Goal: Task Accomplishment & Management: Complete application form

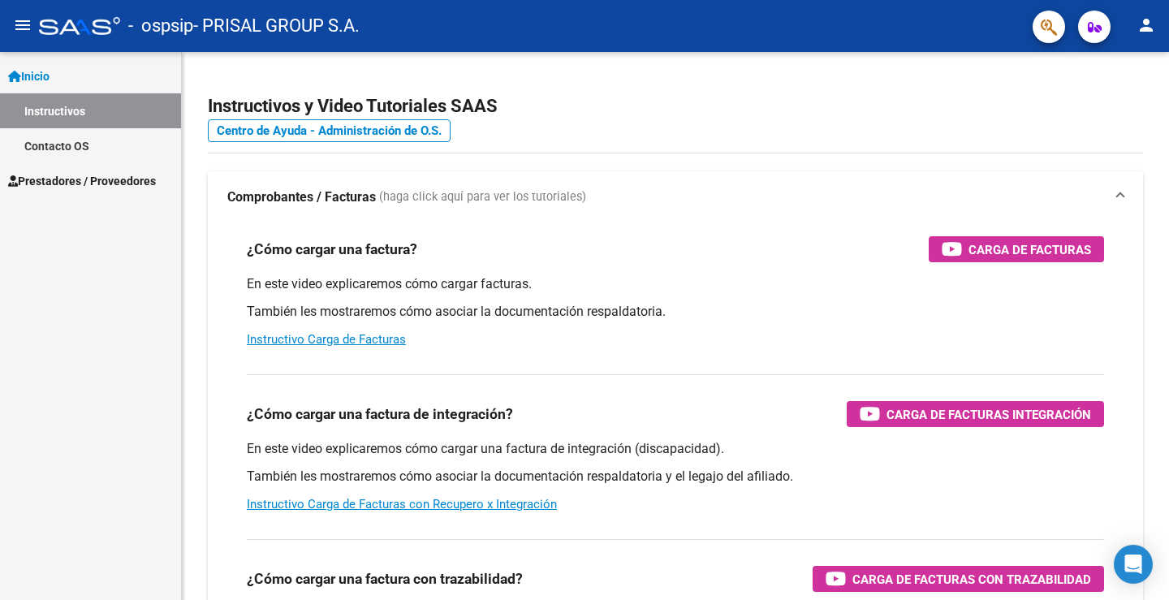
click at [90, 173] on span "Prestadores / Proveedores" at bounding box center [82, 181] width 148 height 18
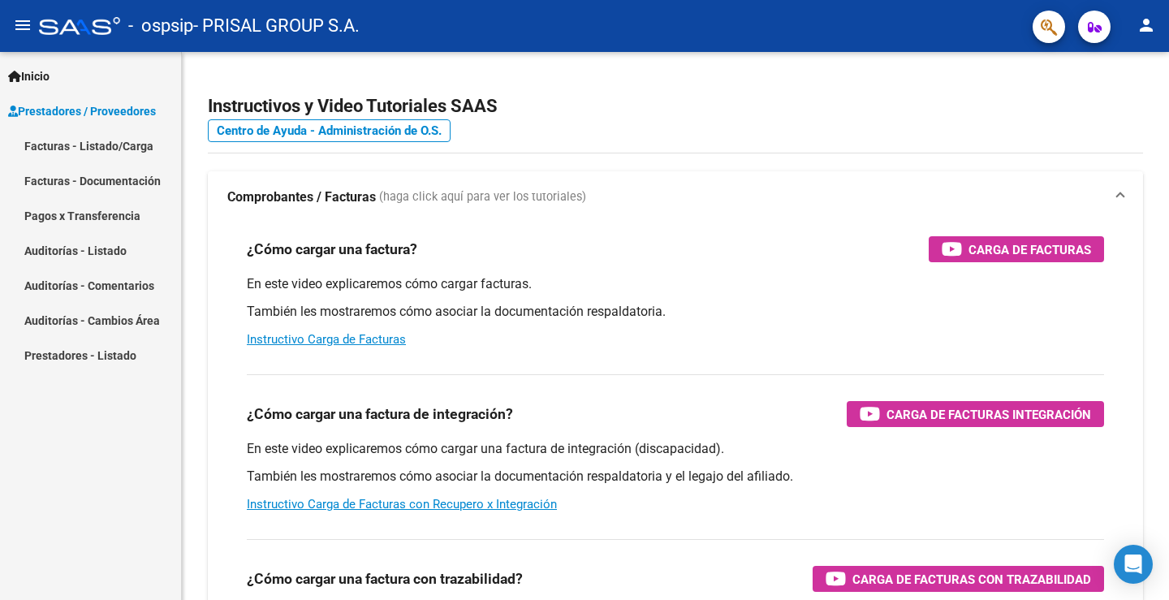
click at [98, 140] on link "Facturas - Listado/Carga" at bounding box center [90, 145] width 181 height 35
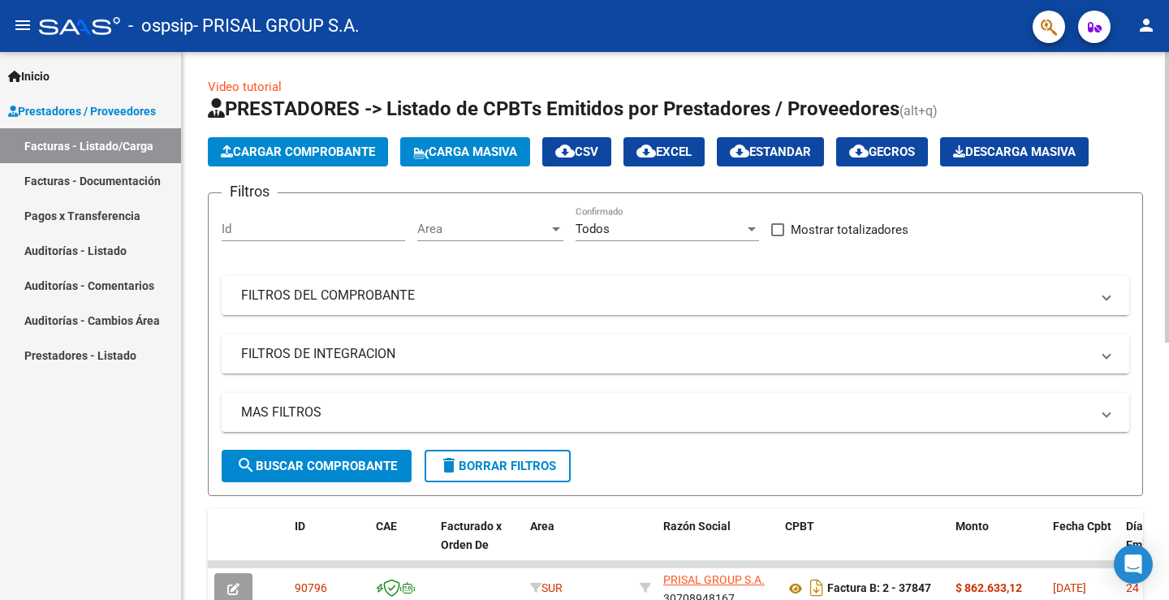
click at [335, 288] on mat-panel-title "FILTROS DEL COMPROBANTE" at bounding box center [665, 296] width 849 height 18
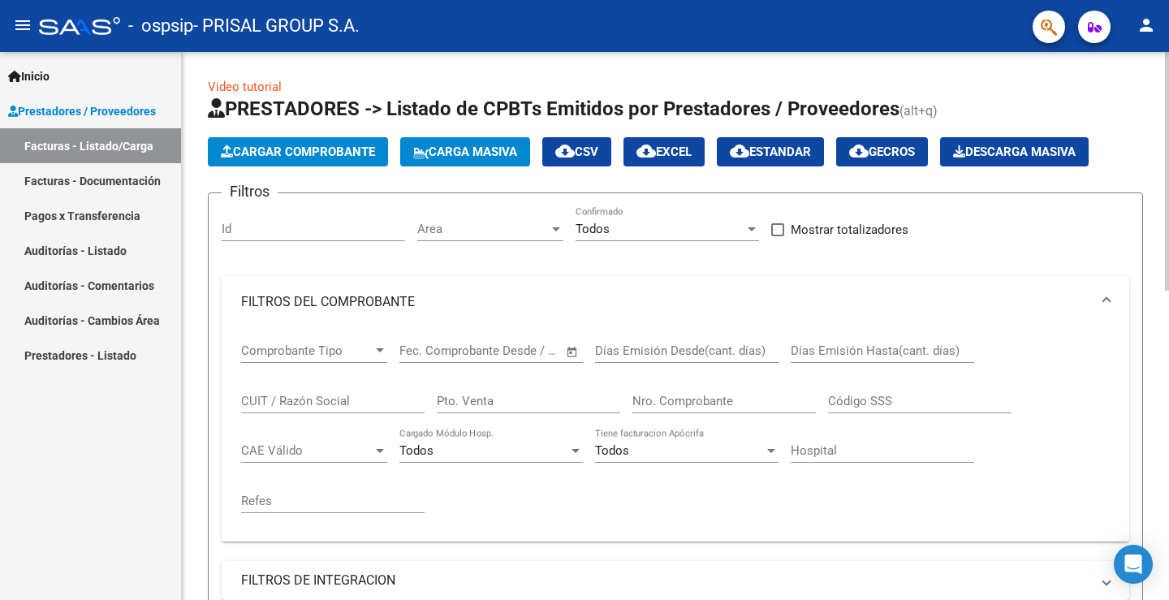
click at [702, 398] on input "Nro. Comprobante" at bounding box center [723, 401] width 183 height 15
type input "37872"
drag, startPoint x: 679, startPoint y: 404, endPoint x: 437, endPoint y: 394, distance: 242.2
click at [437, 394] on div "Comprobante Tipo Comprobante Tipo Fecha inicio – Fecha fin Fec. Comprobante Des…" at bounding box center [675, 428] width 869 height 201
click at [321, 156] on span "Cargar Comprobante" at bounding box center [298, 152] width 154 height 15
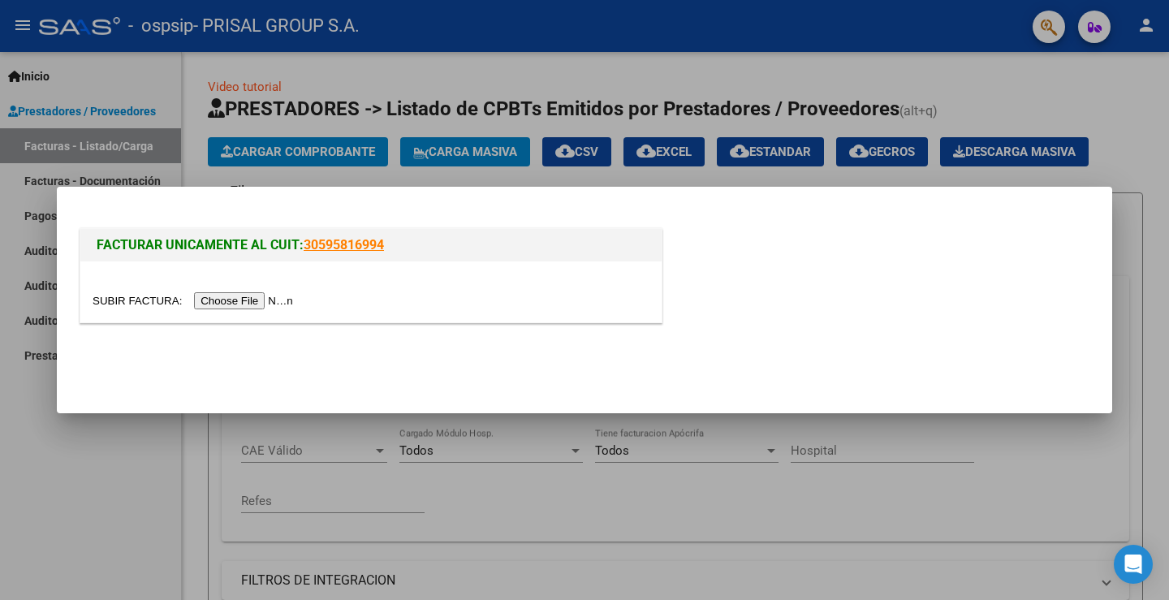
click at [277, 300] on input "file" at bounding box center [195, 300] width 205 height 17
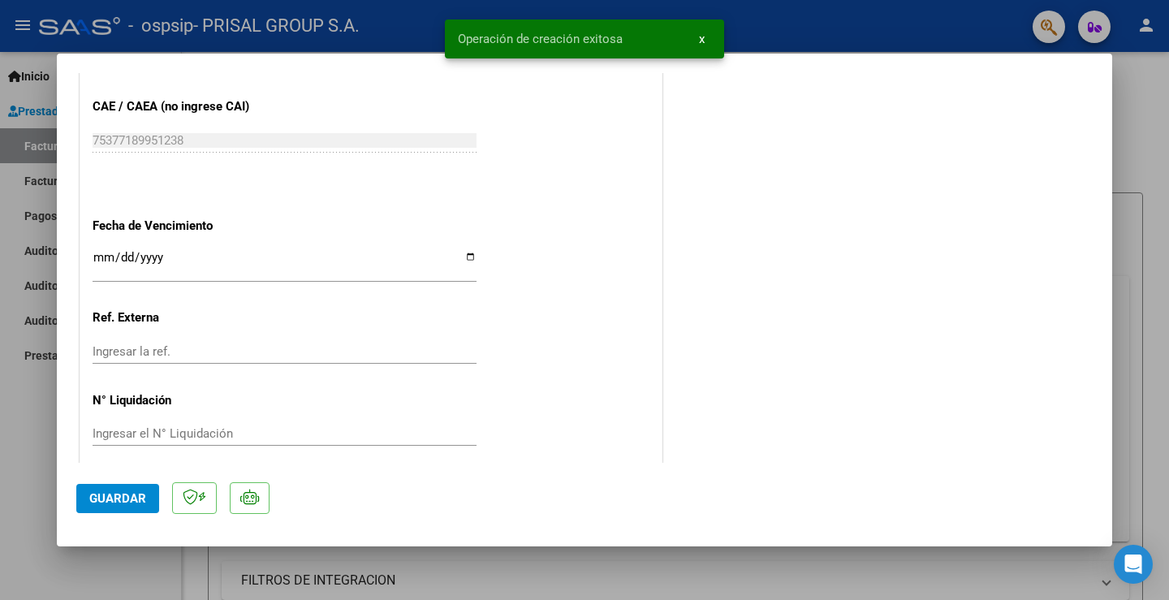
scroll to position [908, 0]
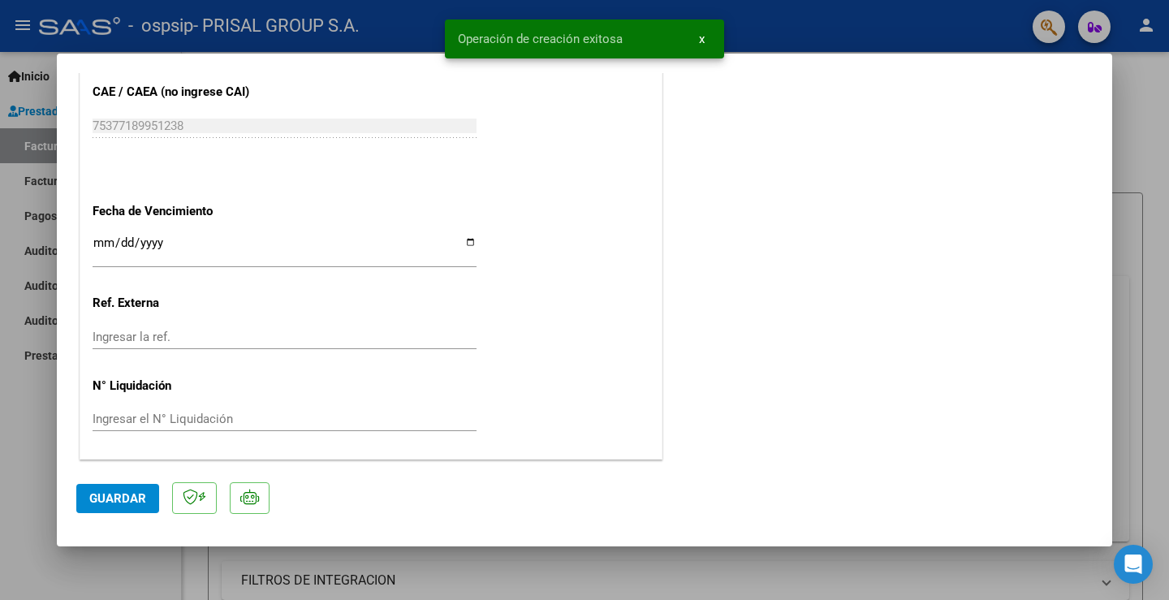
click at [102, 246] on input "Ingresar la fecha" at bounding box center [285, 249] width 384 height 26
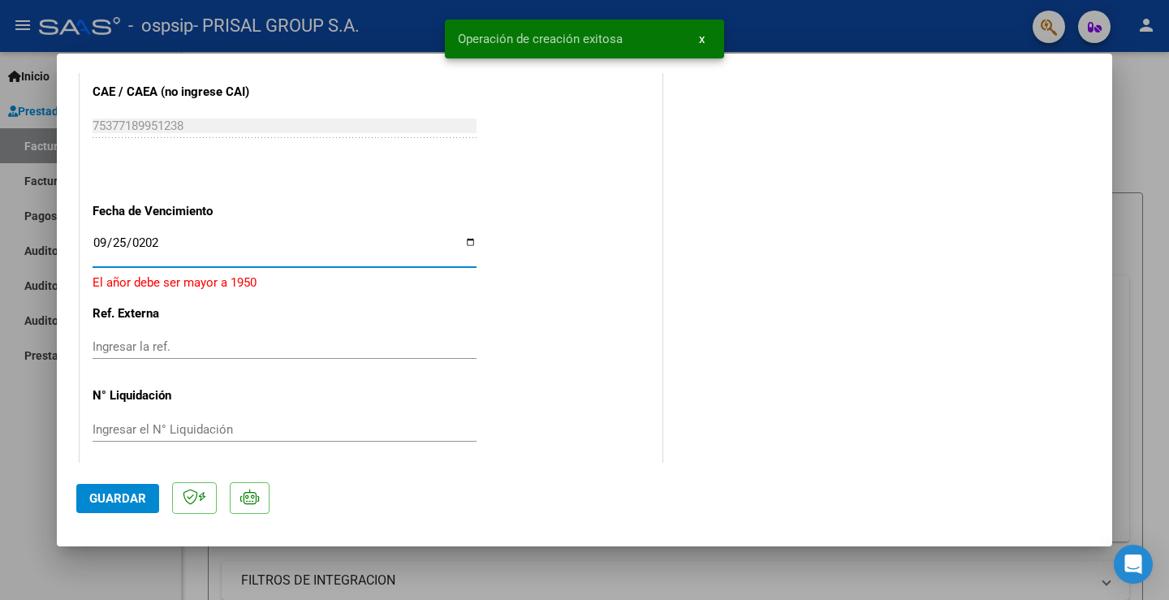
type input "[DATE]"
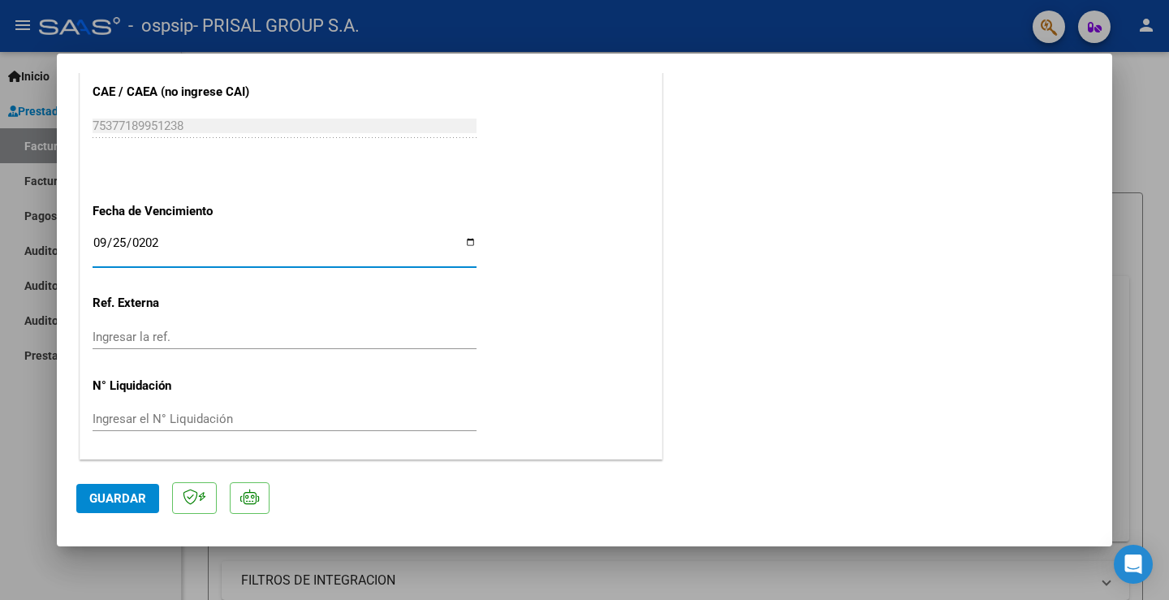
click at [85, 497] on button "Guardar" at bounding box center [117, 498] width 83 height 29
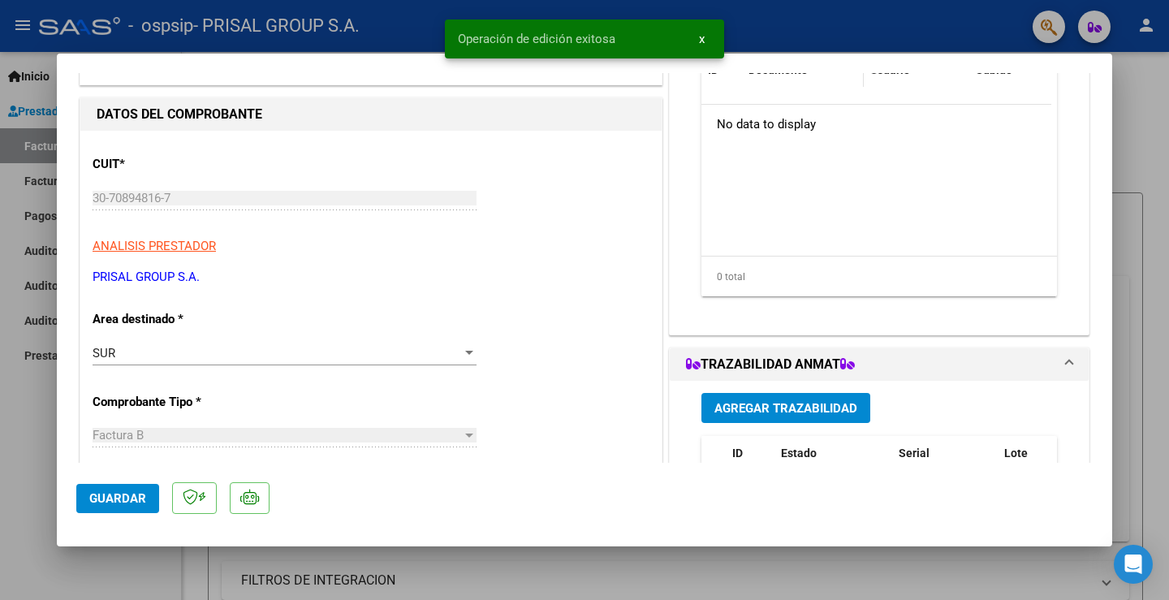
scroll to position [0, 0]
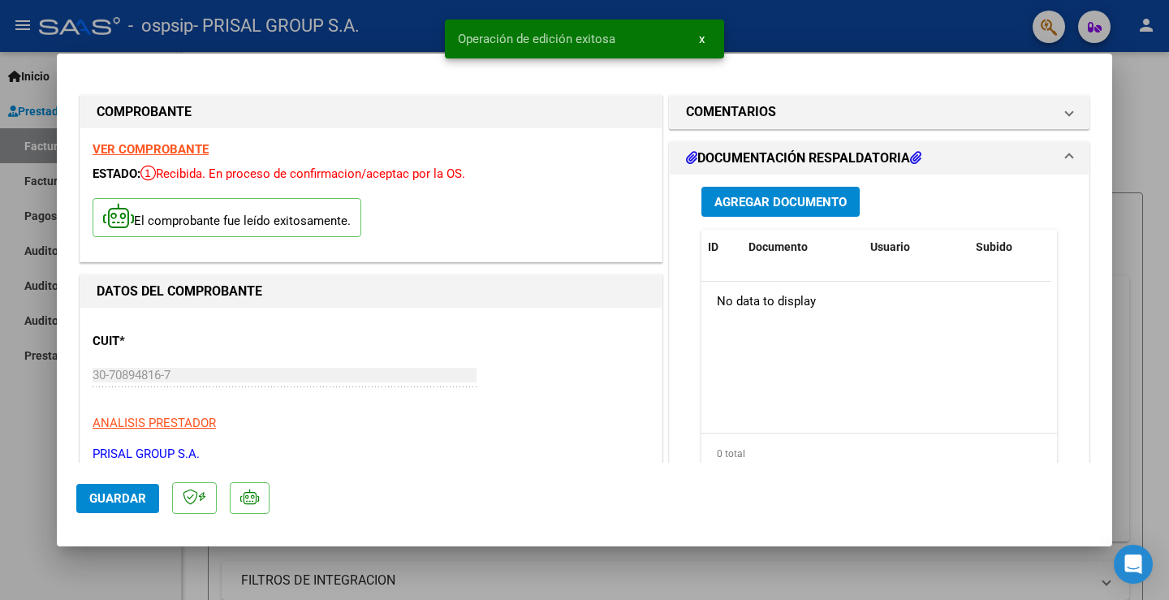
click at [786, 195] on span "Agregar Documento" at bounding box center [780, 202] width 132 height 15
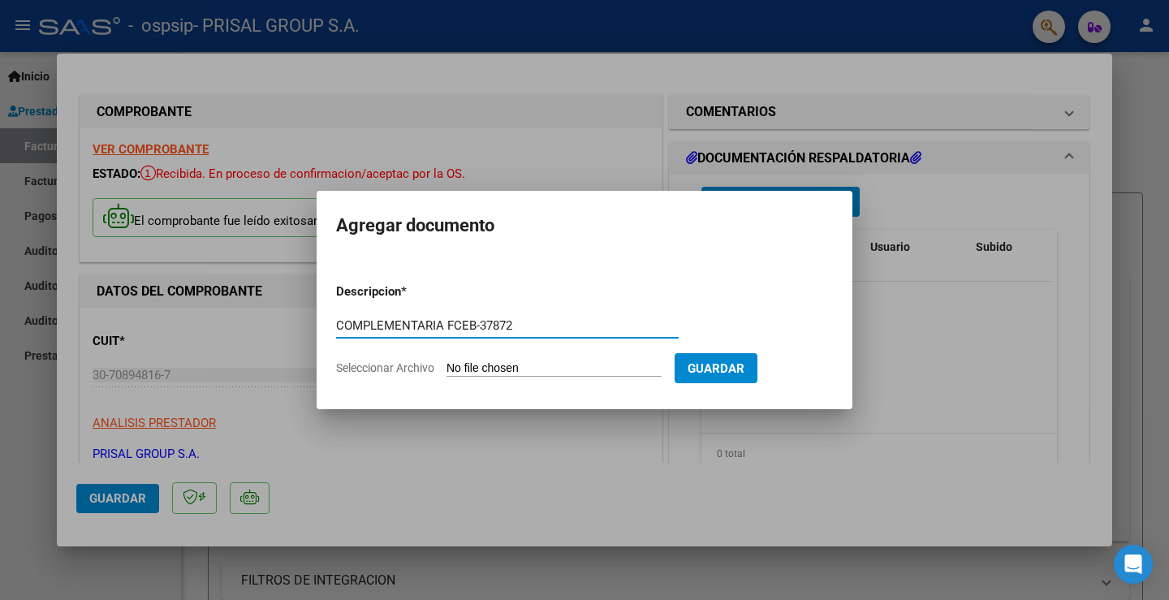
drag, startPoint x: 480, startPoint y: 326, endPoint x: 247, endPoint y: 326, distance: 233.0
click at [247, 326] on div "COMPROBANTE VER COMPROBANTE ESTADO: Recibida. En proceso de confirmacion/acepta…" at bounding box center [584, 300] width 1169 height 600
type input "COMPLEMENTARIA FCEB-37872"
click at [596, 315] on div "COMPLEMENTARIA FCEB-37872 Escriba aquí una descripcion" at bounding box center [507, 325] width 343 height 24
click at [537, 368] on input "Seleccionar Archivo" at bounding box center [554, 368] width 215 height 15
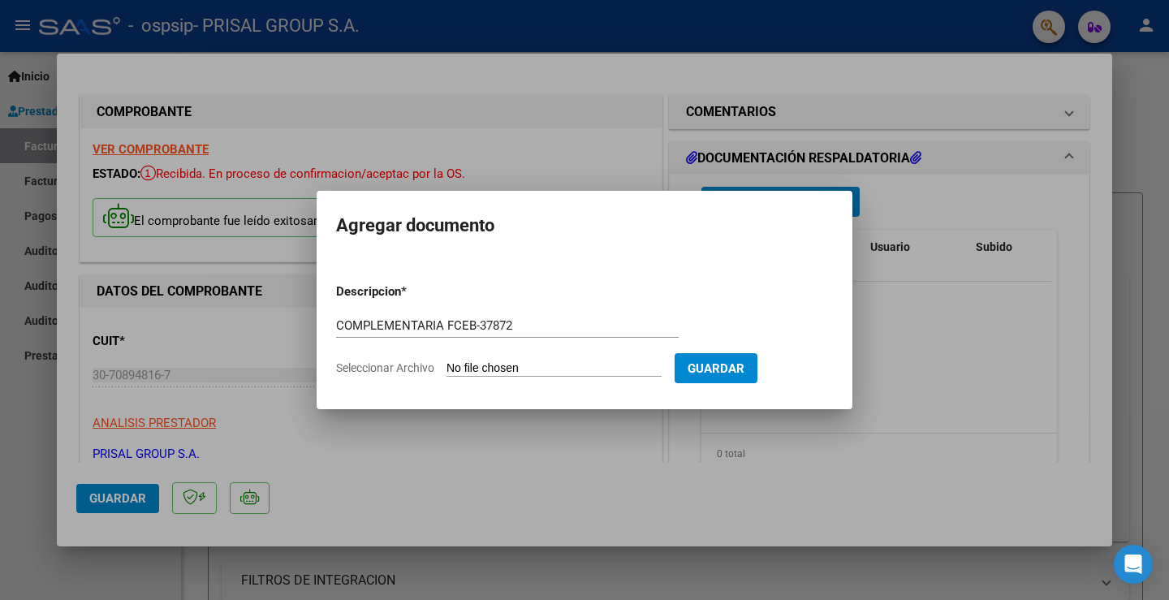
type input "C:\fakepath\COMPLEMENTARIA FCEB-37872.pdf"
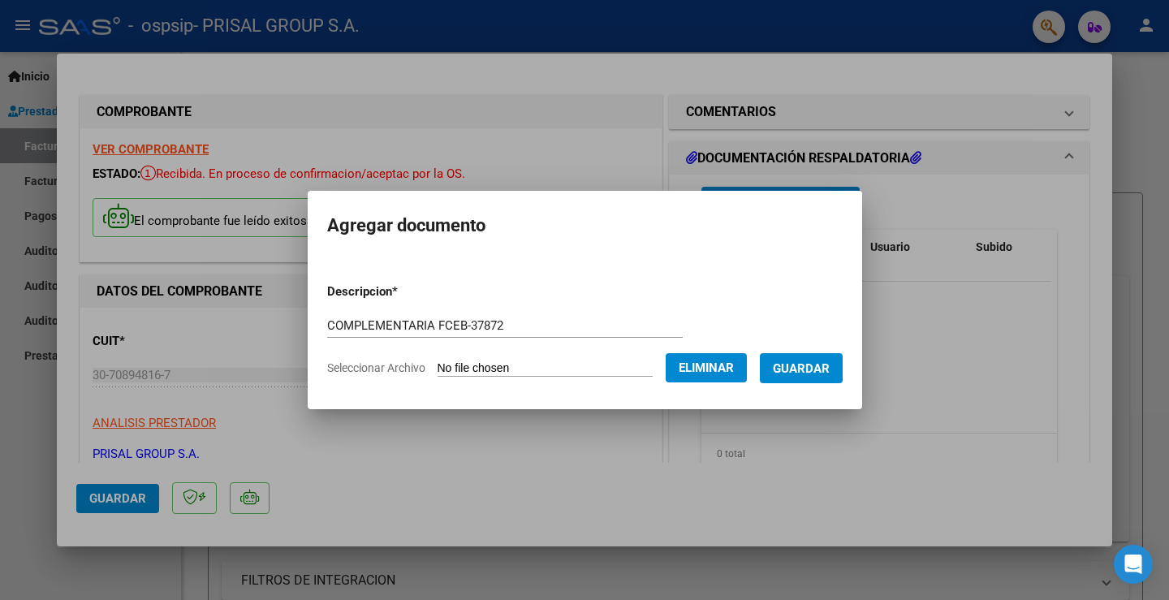
click at [843, 376] on form "Descripcion * COMPLEMENTARIA FCEB-37872 Escriba aquí una descripcion Selecciona…" at bounding box center [585, 329] width 516 height 119
click at [830, 367] on span "Guardar" at bounding box center [801, 368] width 57 height 15
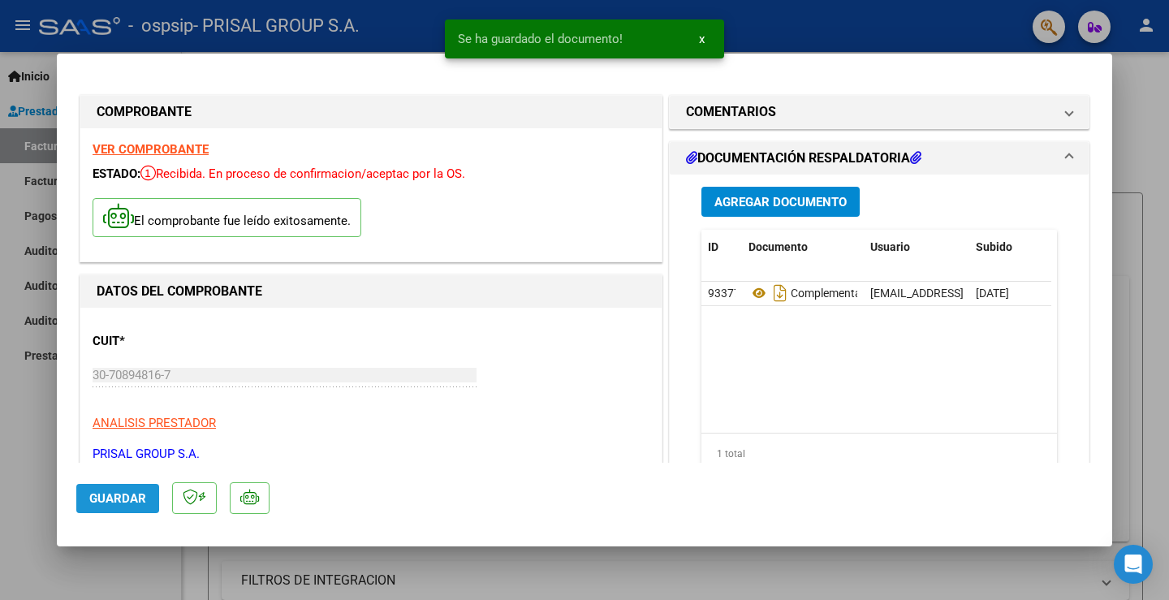
click at [109, 497] on span "Guardar" at bounding box center [117, 498] width 57 height 15
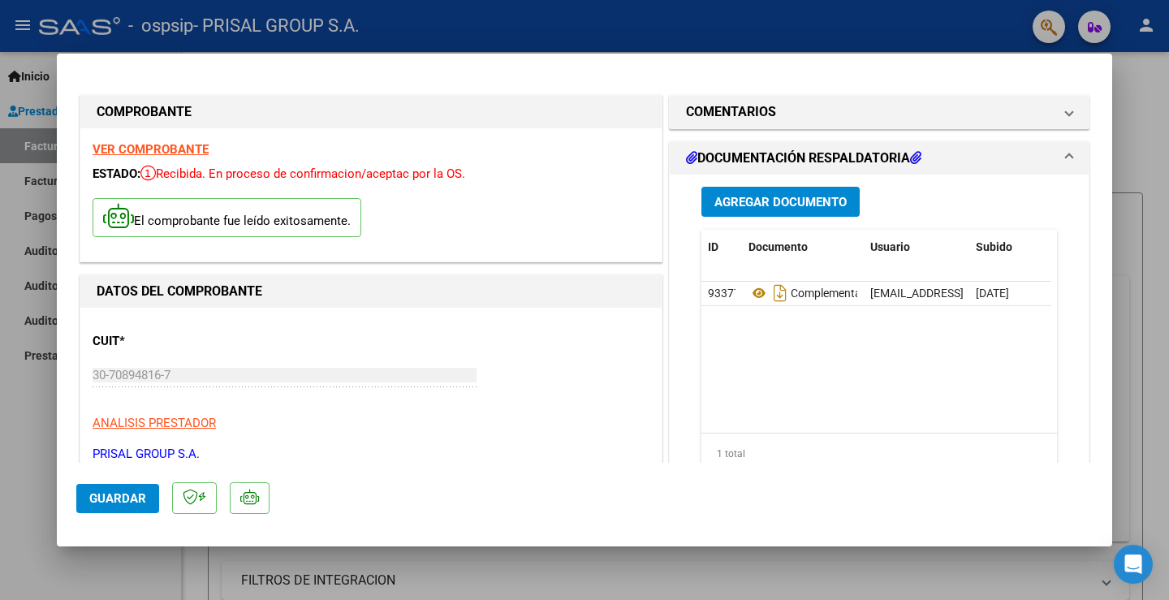
click at [45, 442] on div at bounding box center [584, 300] width 1169 height 600
type input "$ 0,00"
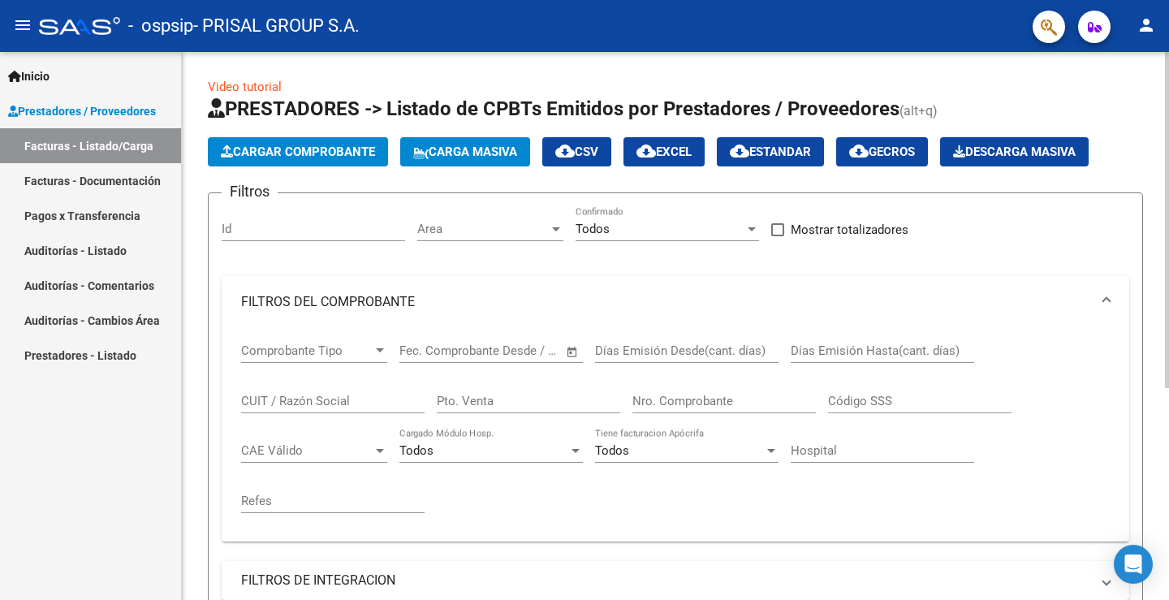
click at [300, 143] on button "Cargar Comprobante" at bounding box center [298, 151] width 180 height 29
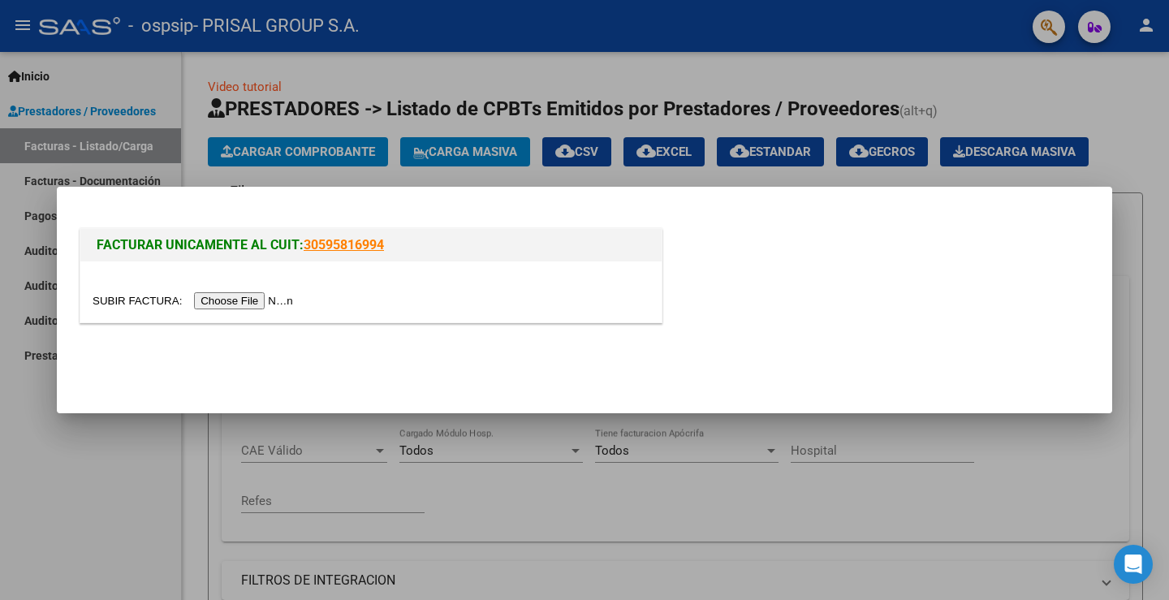
click at [270, 294] on input "file" at bounding box center [195, 300] width 205 height 17
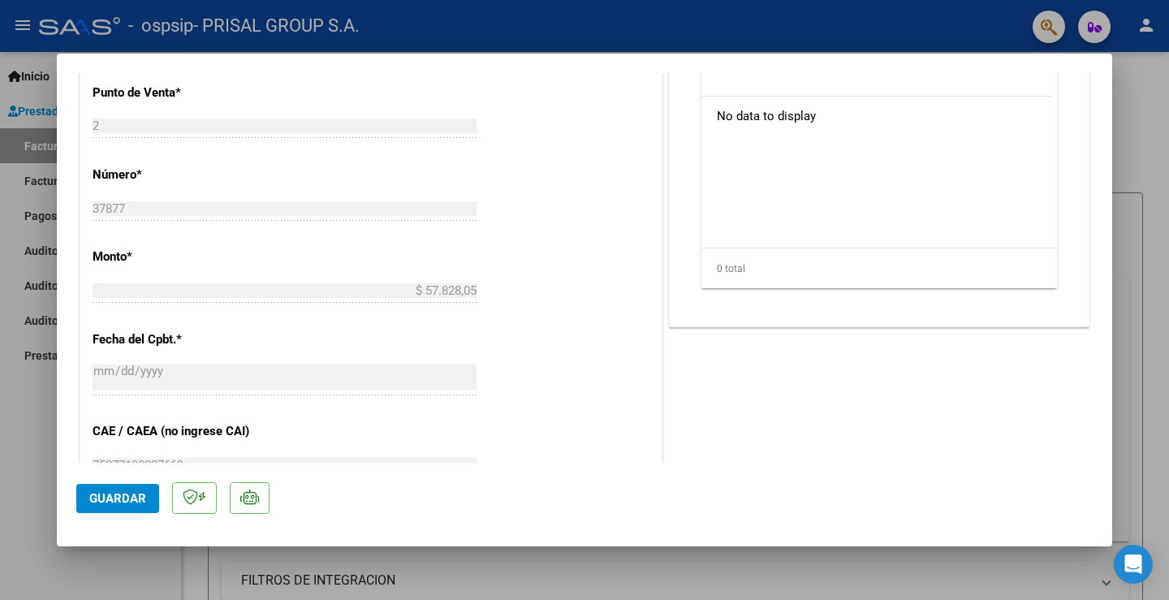
scroll to position [908, 0]
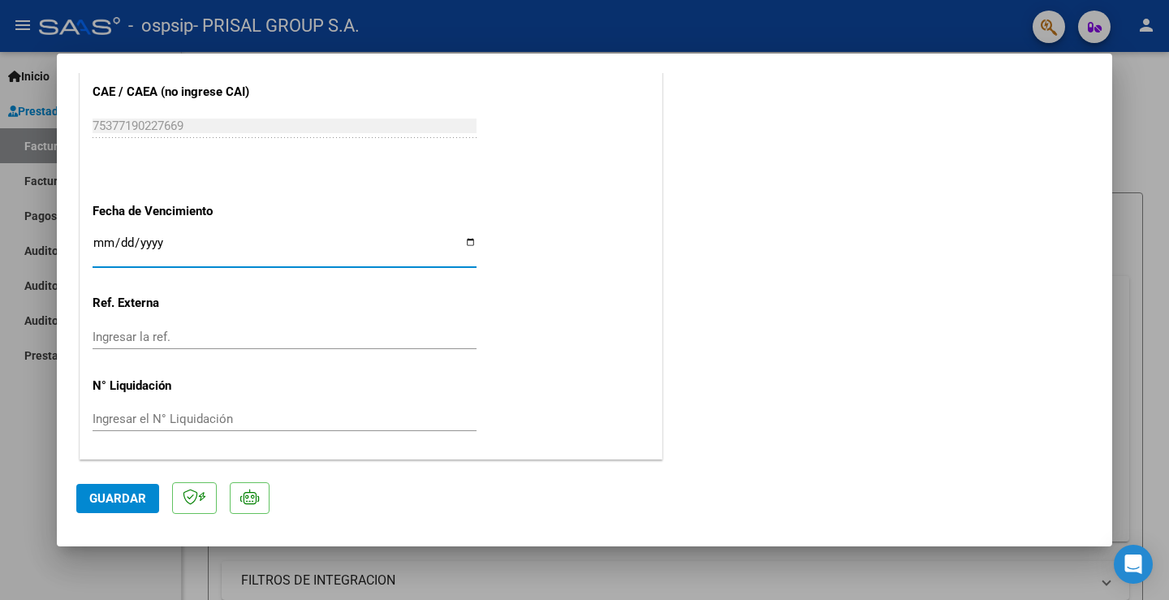
click at [96, 244] on input "Ingresar la fecha" at bounding box center [285, 249] width 384 height 26
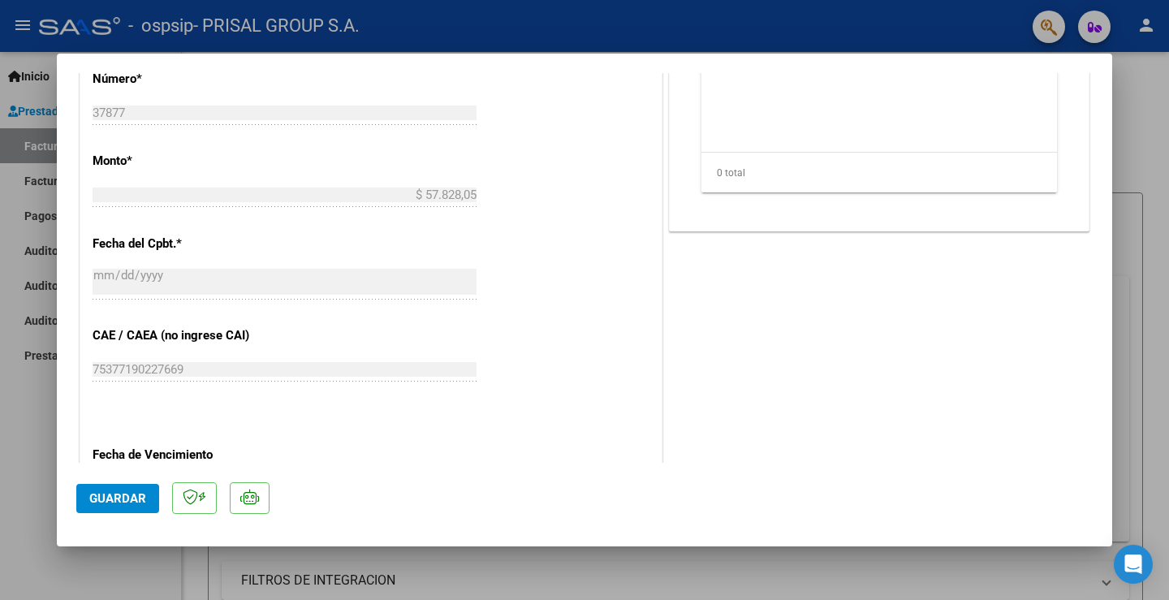
scroll to position [827, 0]
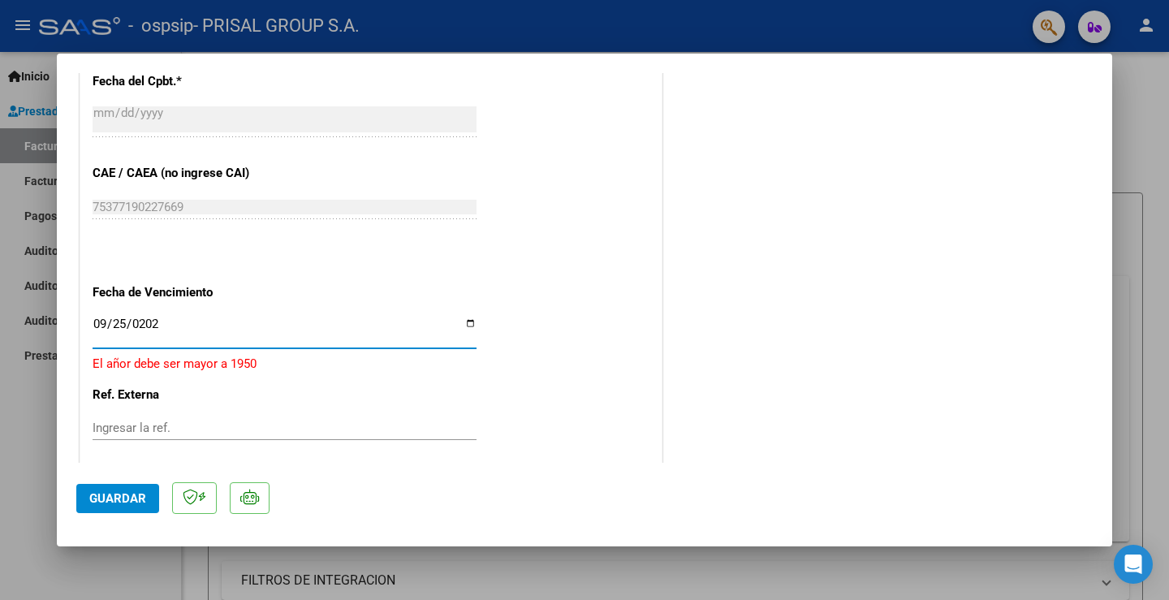
type input "[DATE]"
click at [114, 488] on button "Guardar" at bounding box center [117, 498] width 83 height 29
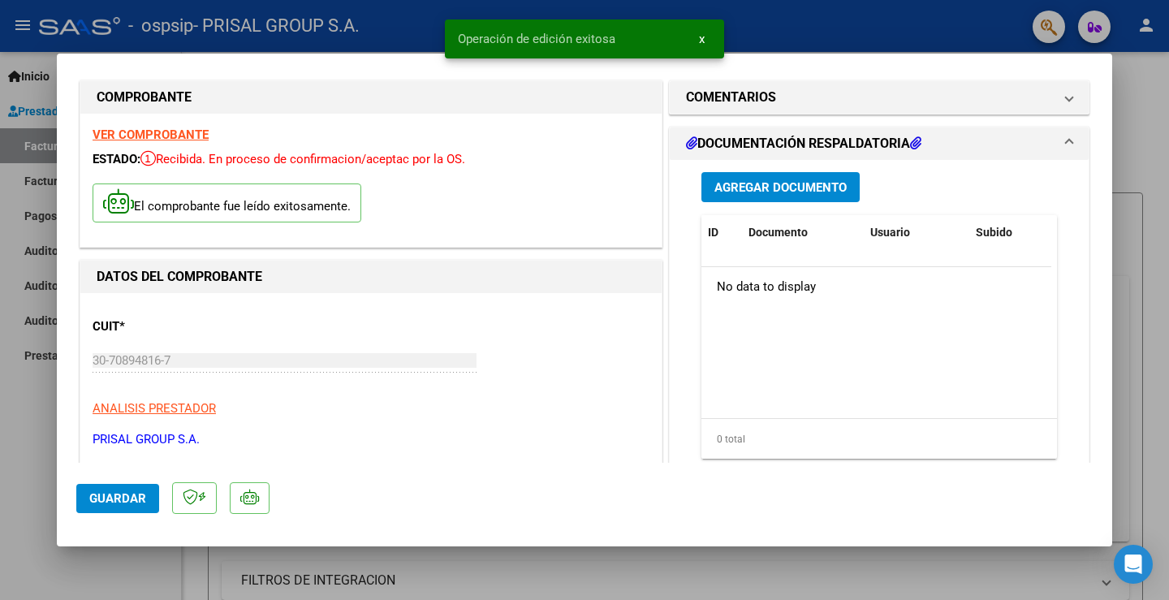
scroll to position [0, 0]
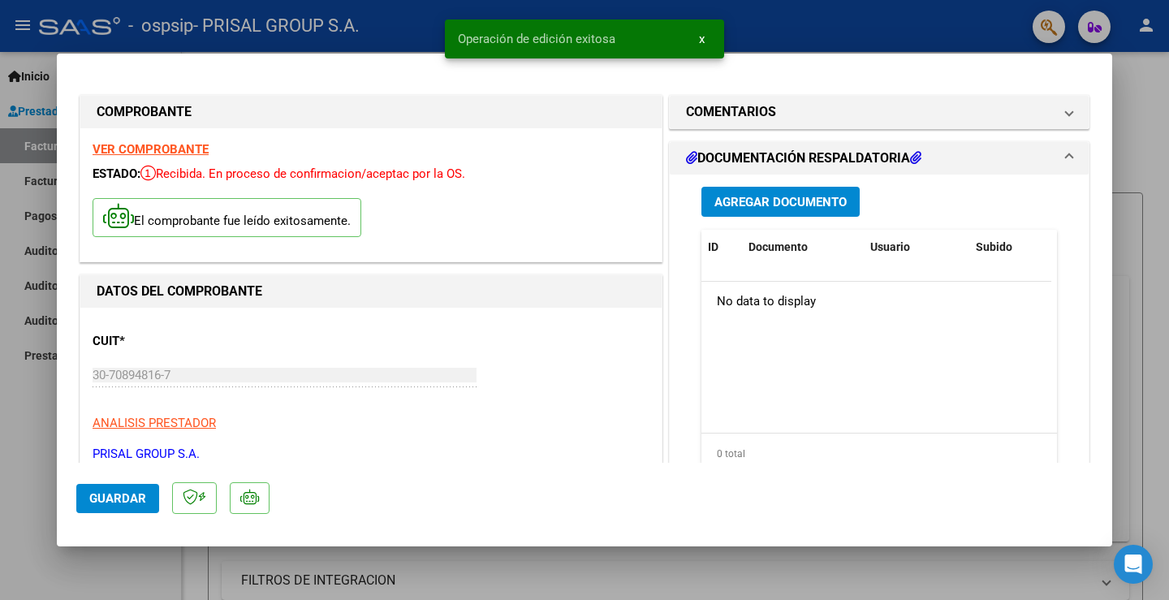
click at [763, 190] on button "Agregar Documento" at bounding box center [781, 202] width 158 height 30
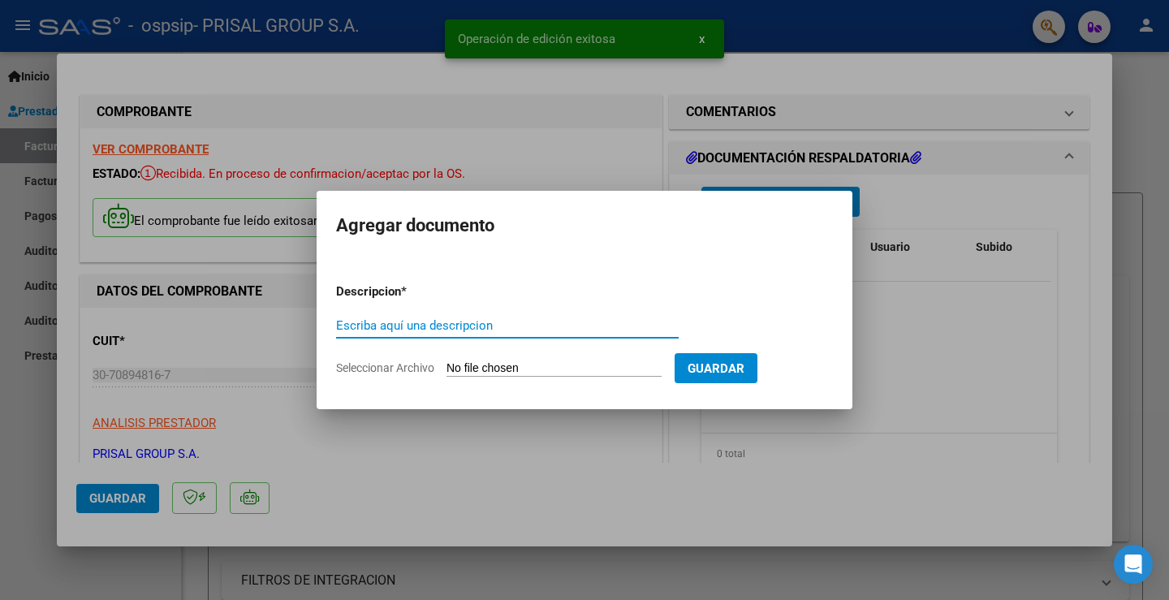
paste input "COMPLEMENTARIA FCEB-"
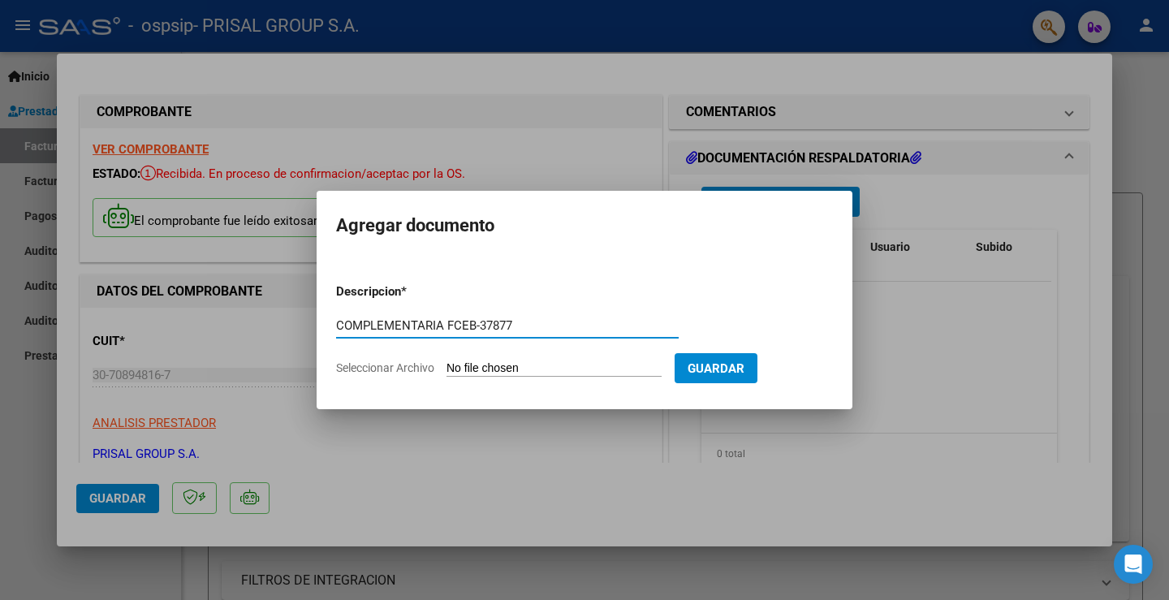
type input "COMPLEMENTARIA FCEB-37877"
click at [445, 444] on div at bounding box center [584, 300] width 1169 height 600
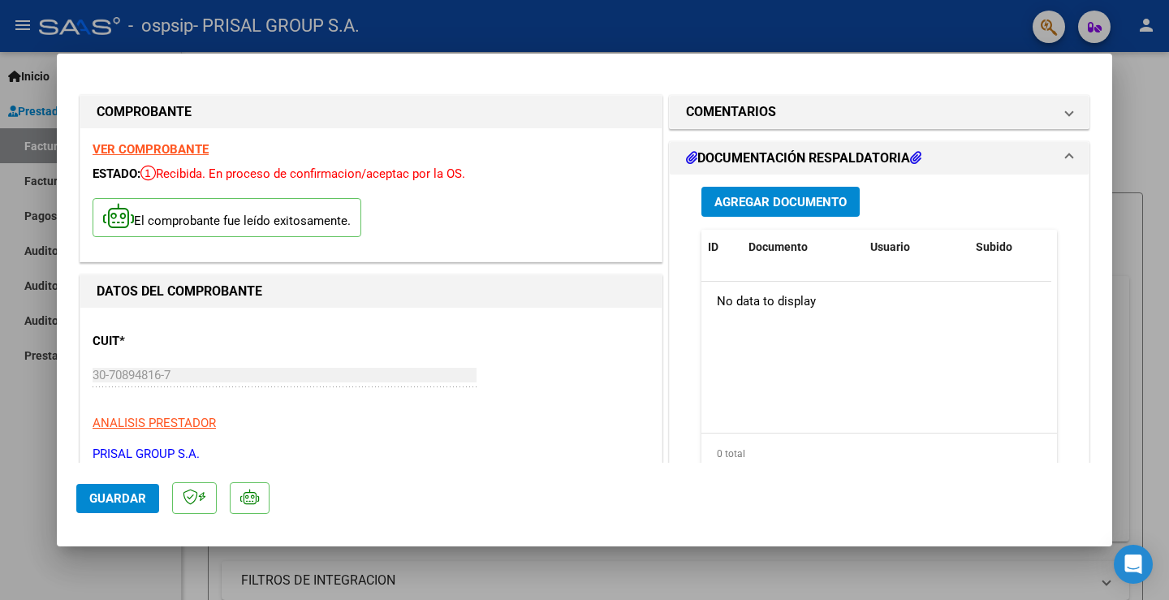
click at [94, 503] on span "Guardar" at bounding box center [117, 498] width 57 height 15
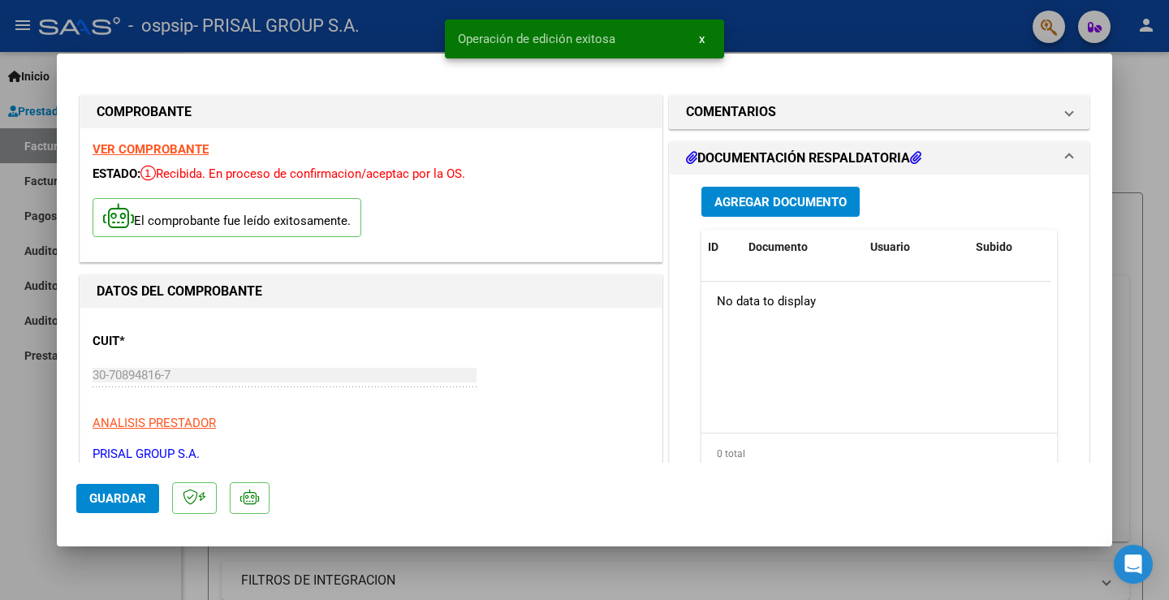
click at [16, 408] on div at bounding box center [584, 300] width 1169 height 600
type input "$ 0,00"
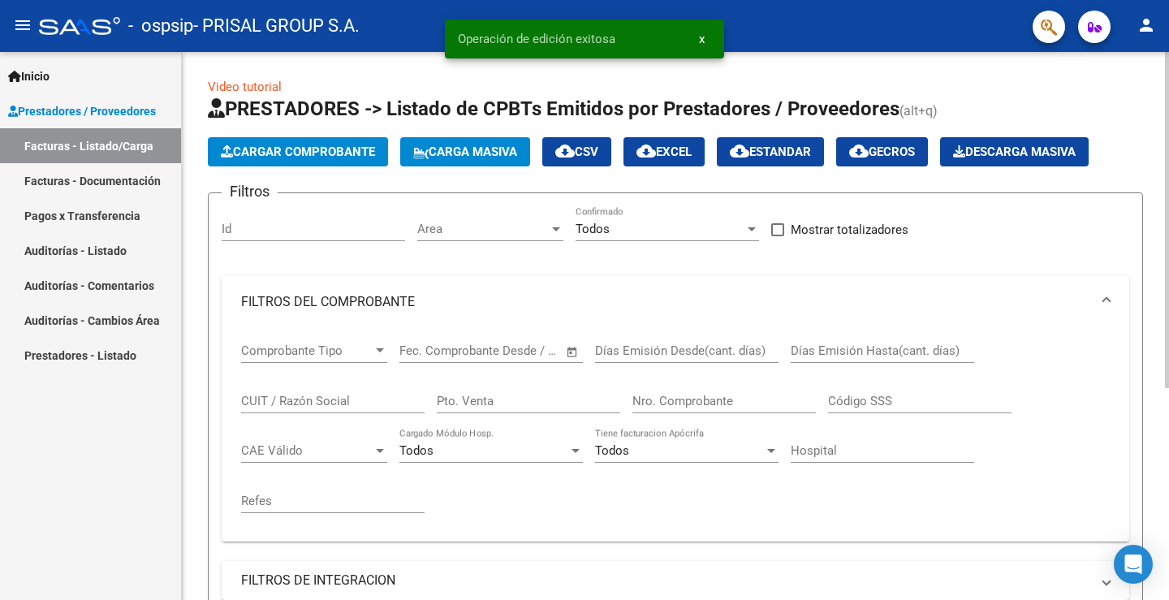
click at [343, 153] on span "Cargar Comprobante" at bounding box center [298, 152] width 154 height 15
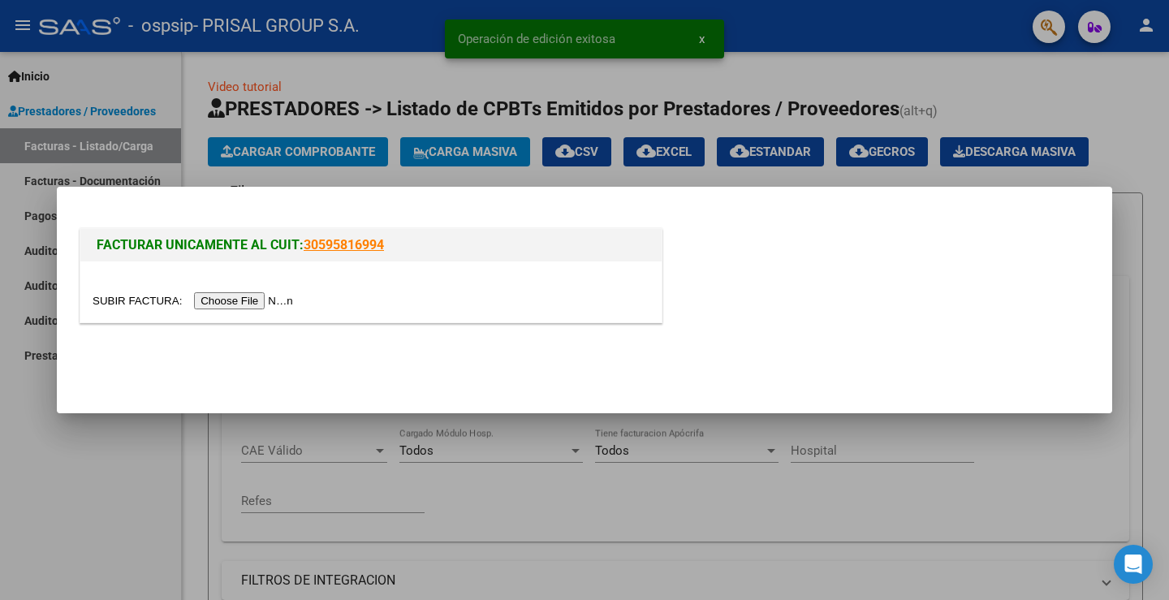
click at [281, 300] on input "file" at bounding box center [195, 300] width 205 height 17
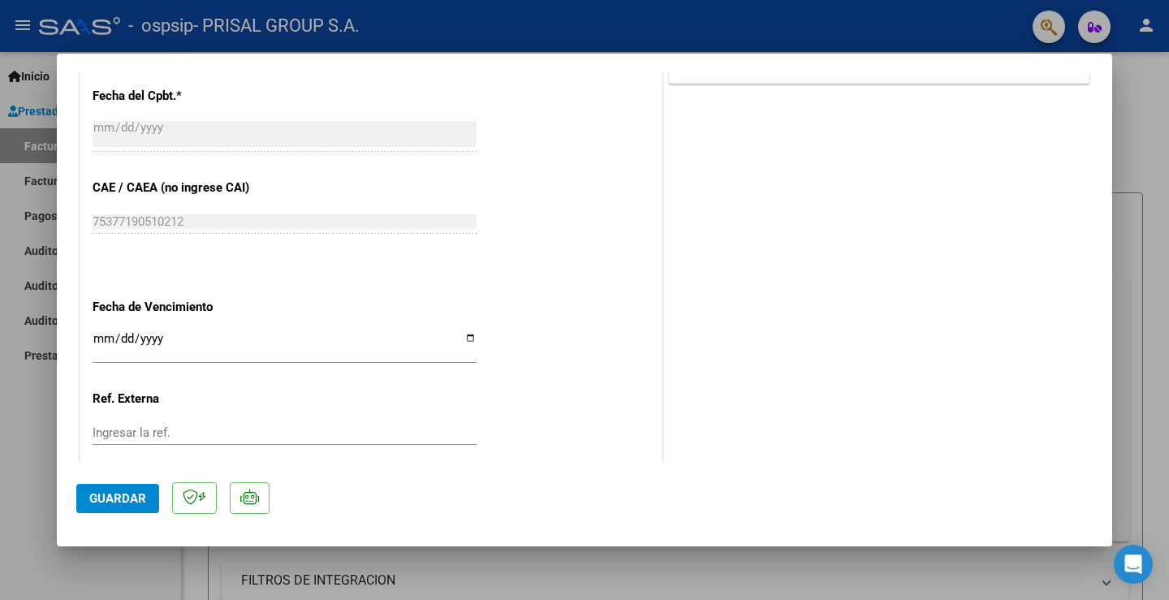
scroll to position [908, 0]
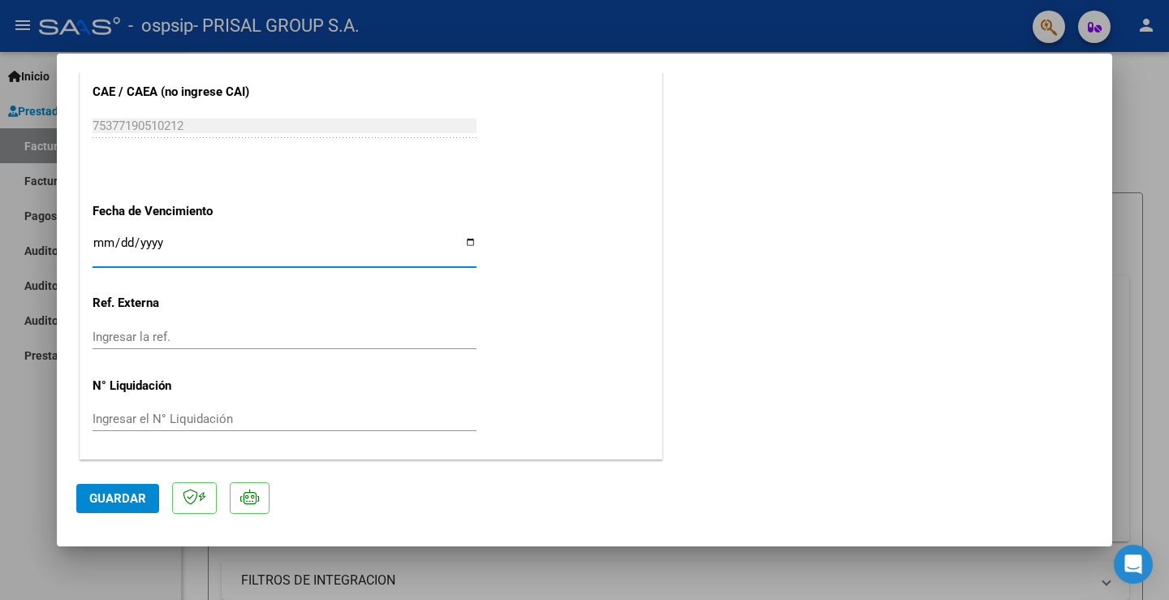
click at [108, 240] on input "Ingresar la fecha" at bounding box center [285, 249] width 384 height 26
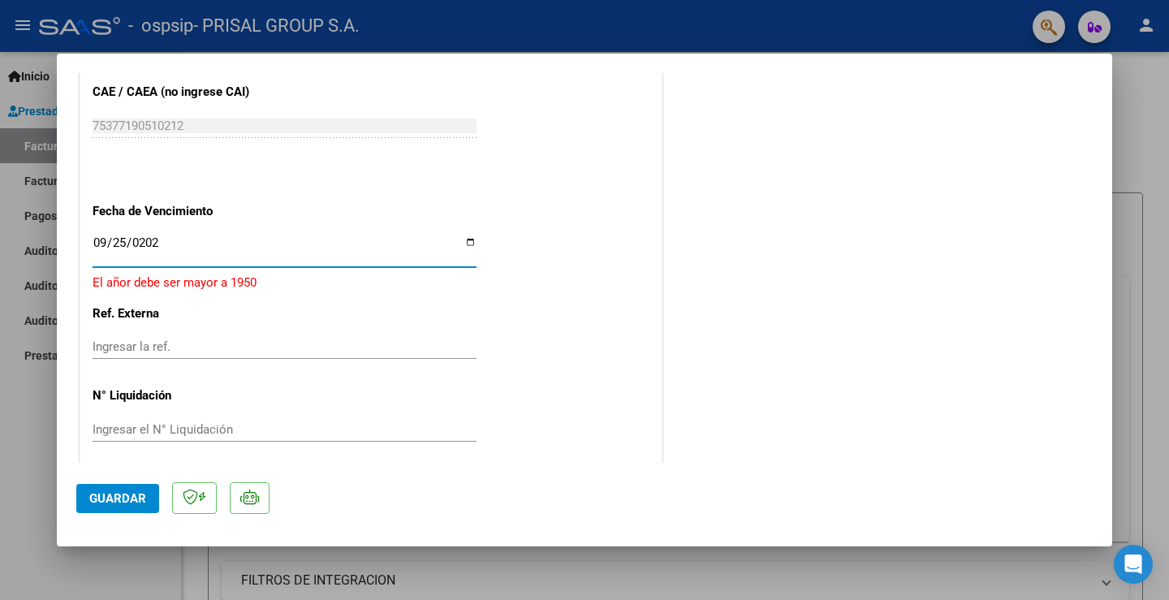
type input "[DATE]"
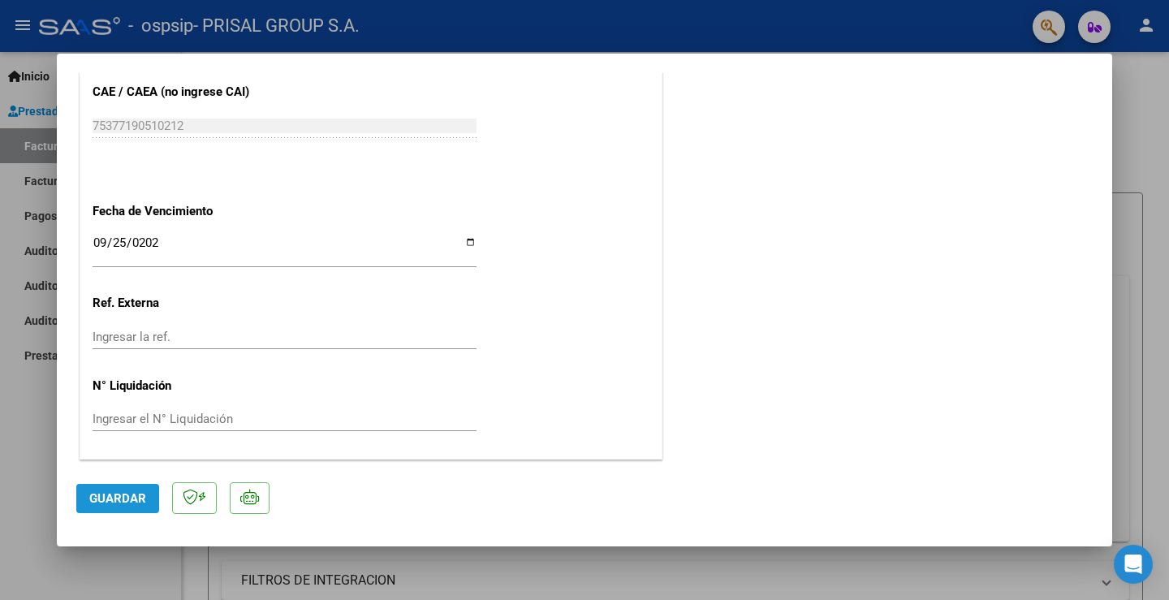
click at [99, 503] on span "Guardar" at bounding box center [117, 498] width 57 height 15
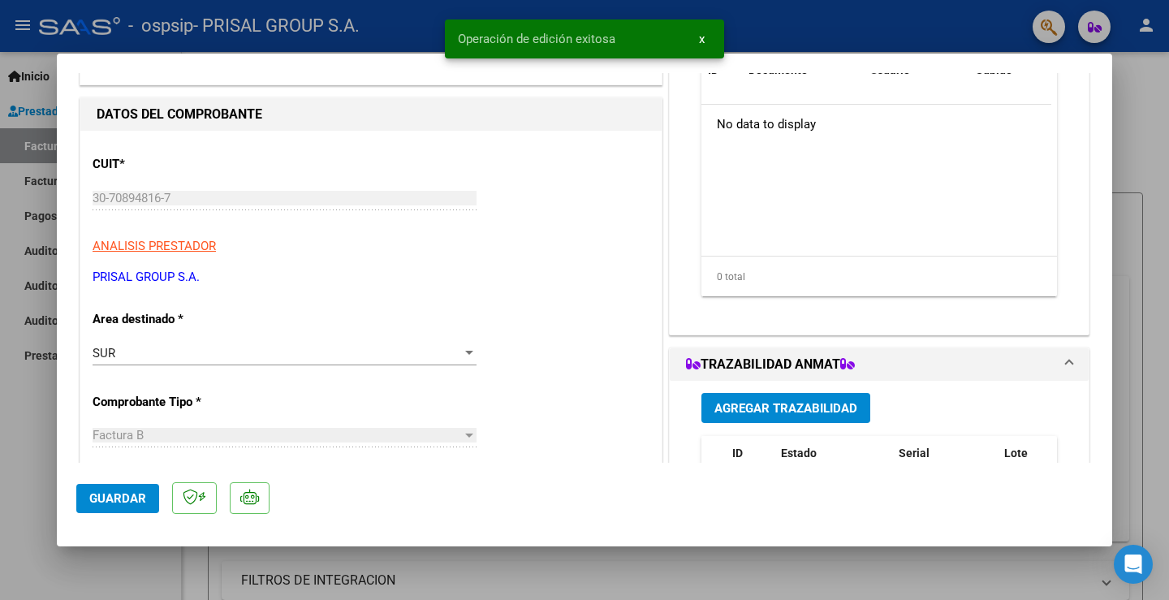
scroll to position [0, 0]
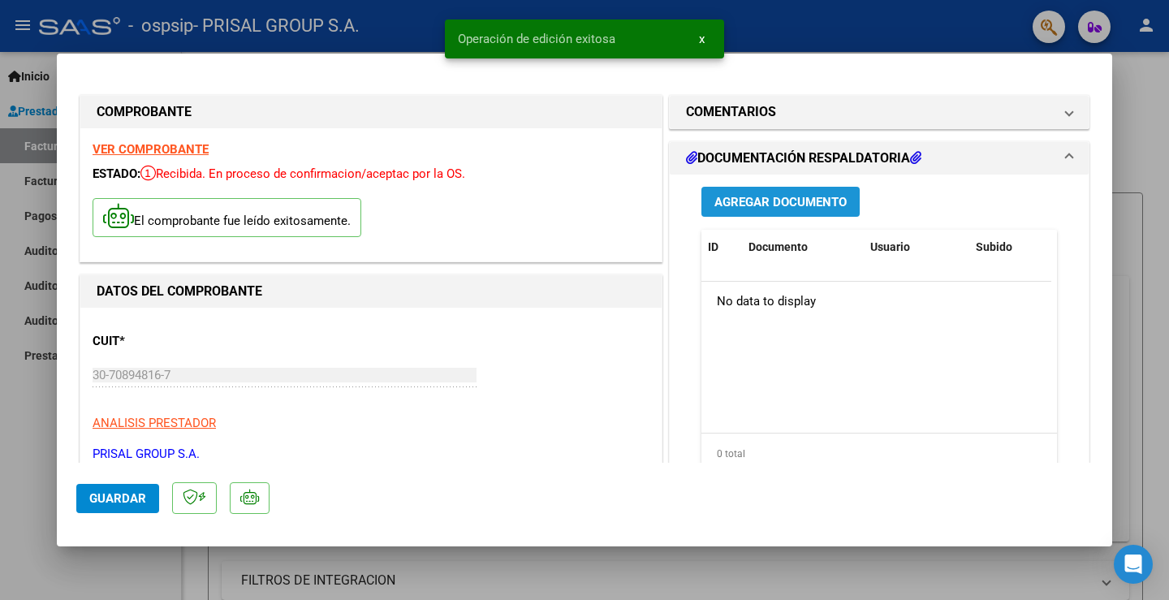
click at [821, 188] on button "Agregar Documento" at bounding box center [781, 202] width 158 height 30
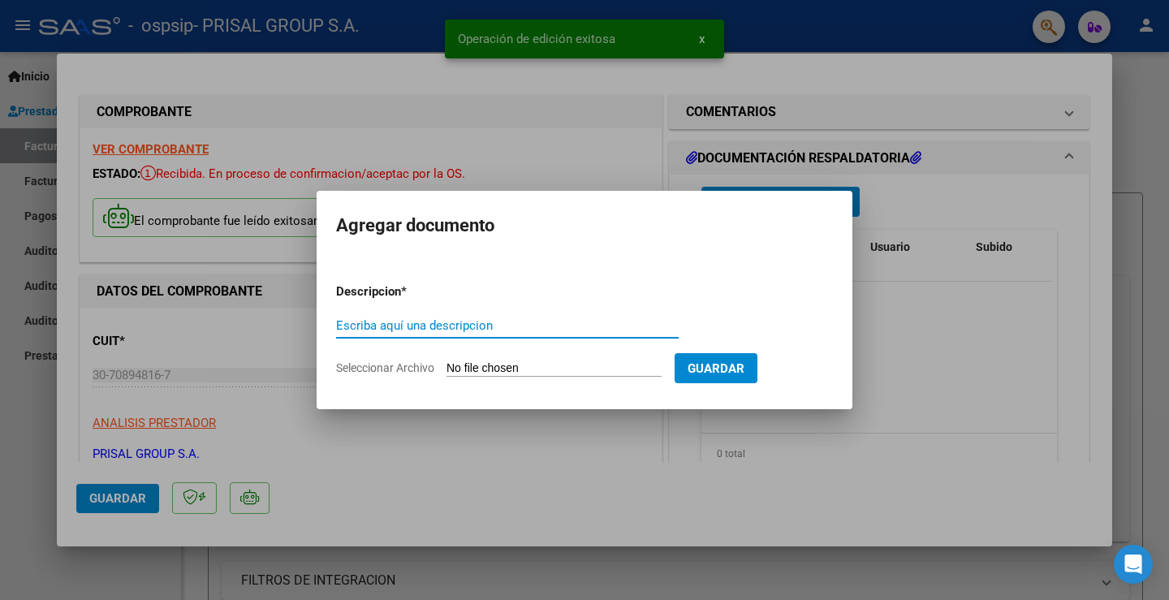
paste input "COMPLEMENTARIA FCEB-"
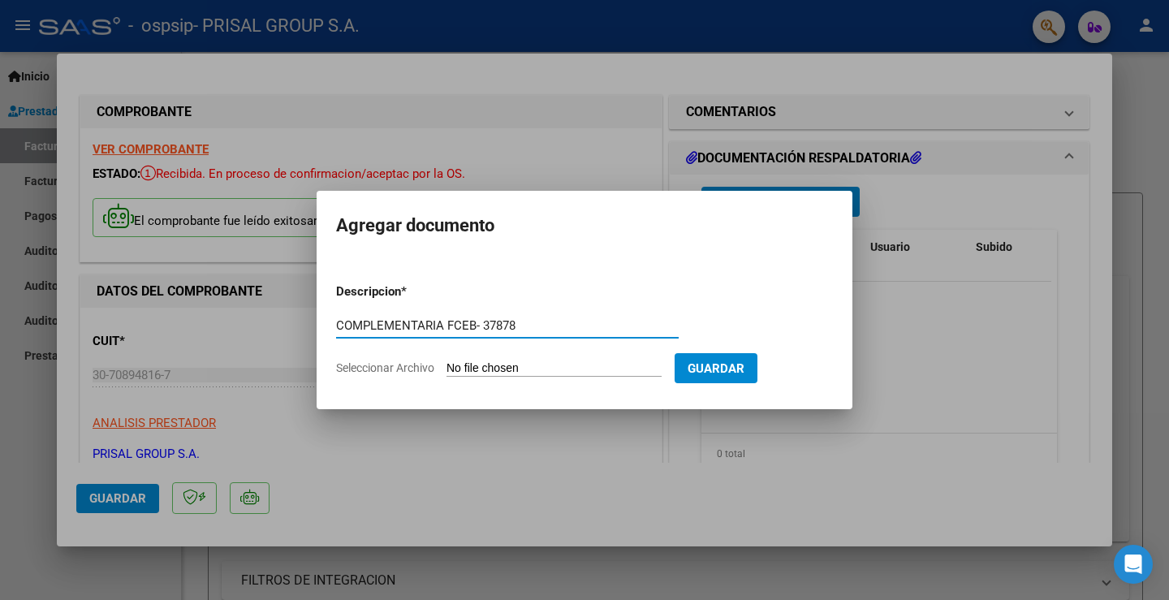
type input "COMPLEMENTARIA FCEB- 37878"
click at [9, 416] on div at bounding box center [584, 300] width 1169 height 600
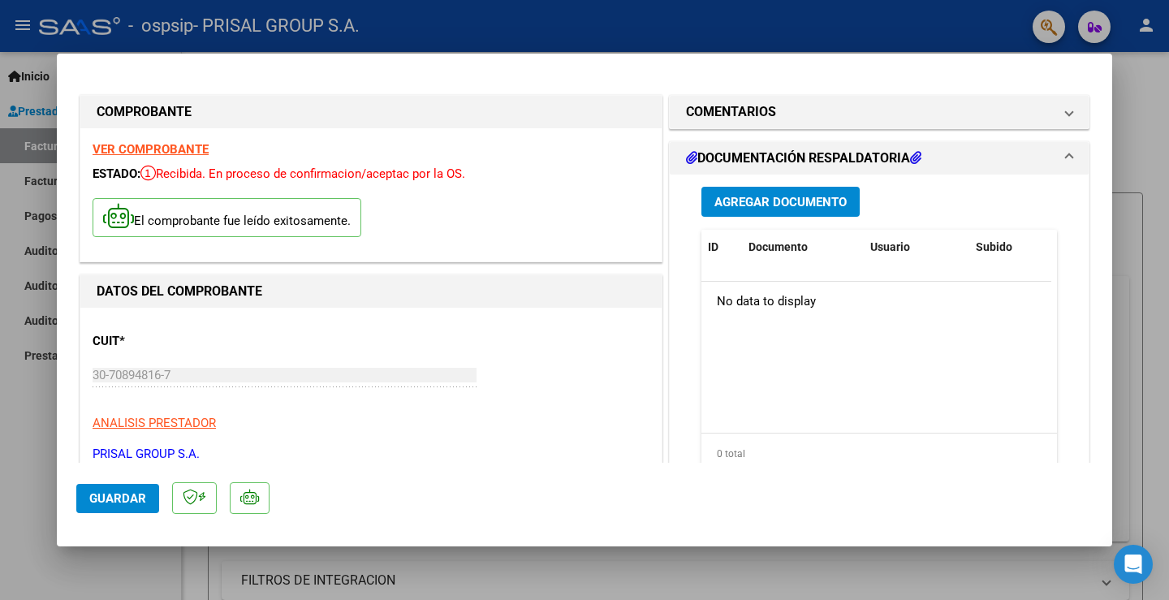
click at [113, 490] on button "Guardar" at bounding box center [117, 498] width 83 height 29
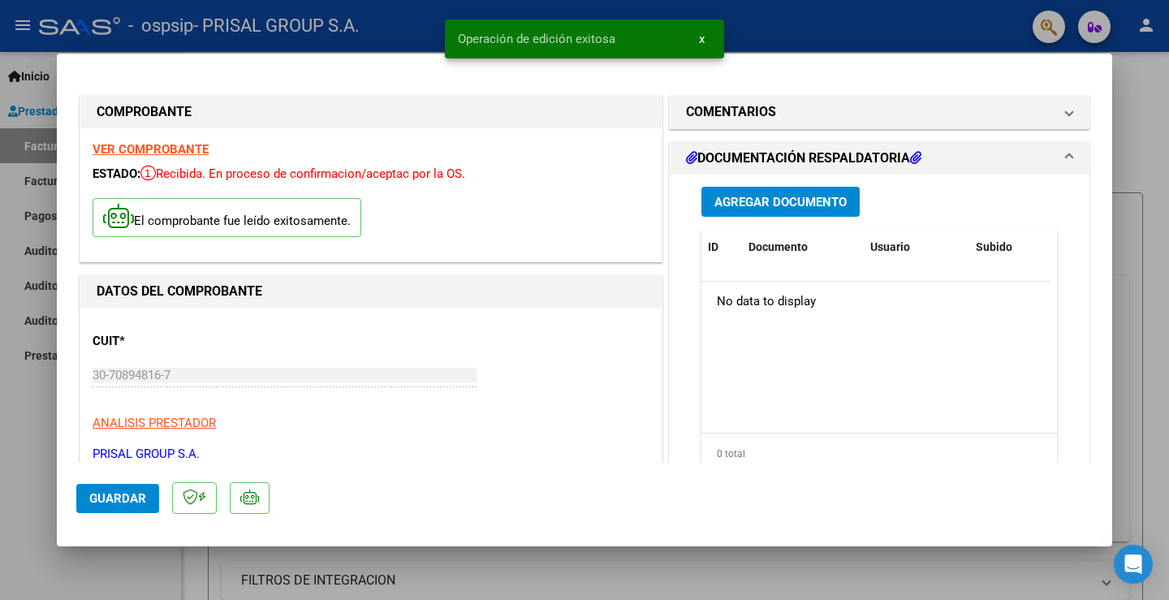
click at [32, 381] on div at bounding box center [584, 300] width 1169 height 600
type input "$ 0,00"
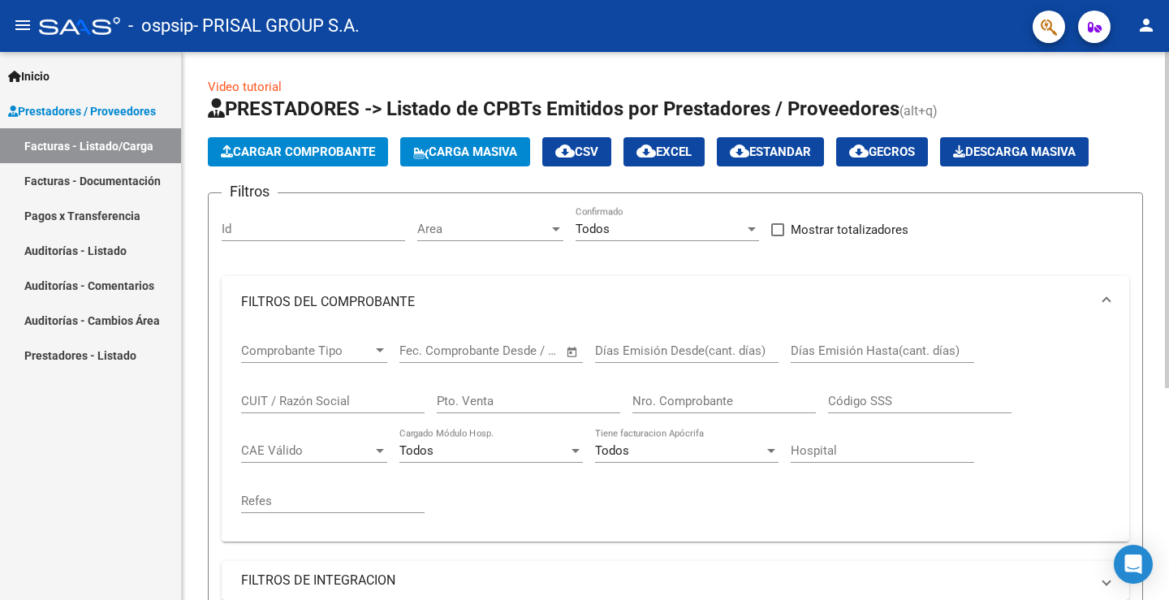
click at [352, 153] on span "Cargar Comprobante" at bounding box center [298, 152] width 154 height 15
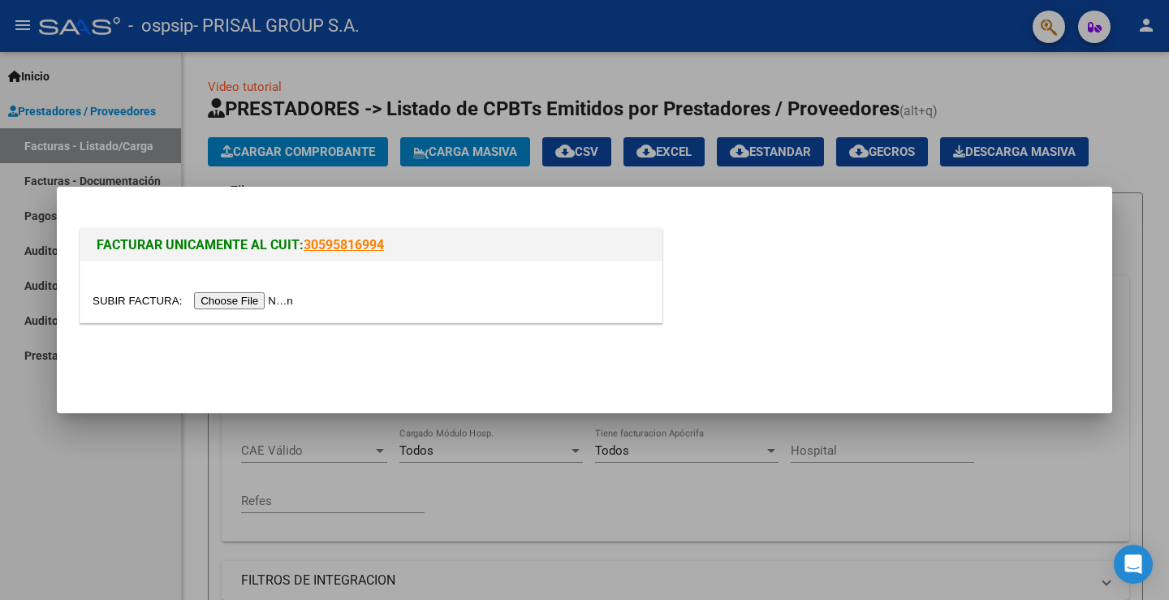
click at [269, 296] on input "file" at bounding box center [195, 300] width 205 height 17
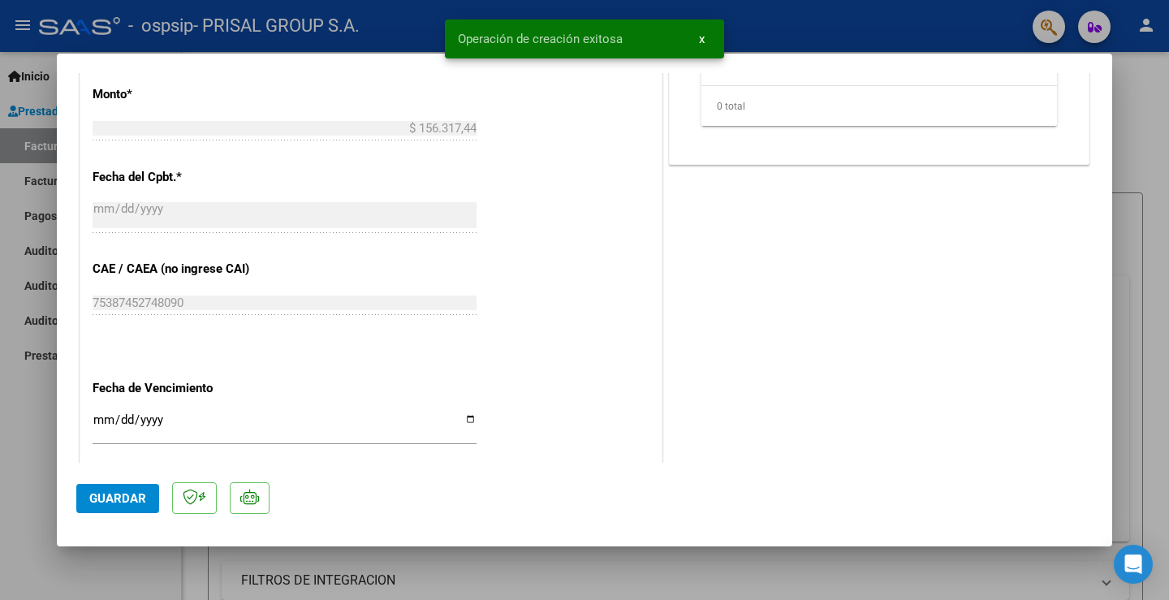
scroll to position [908, 0]
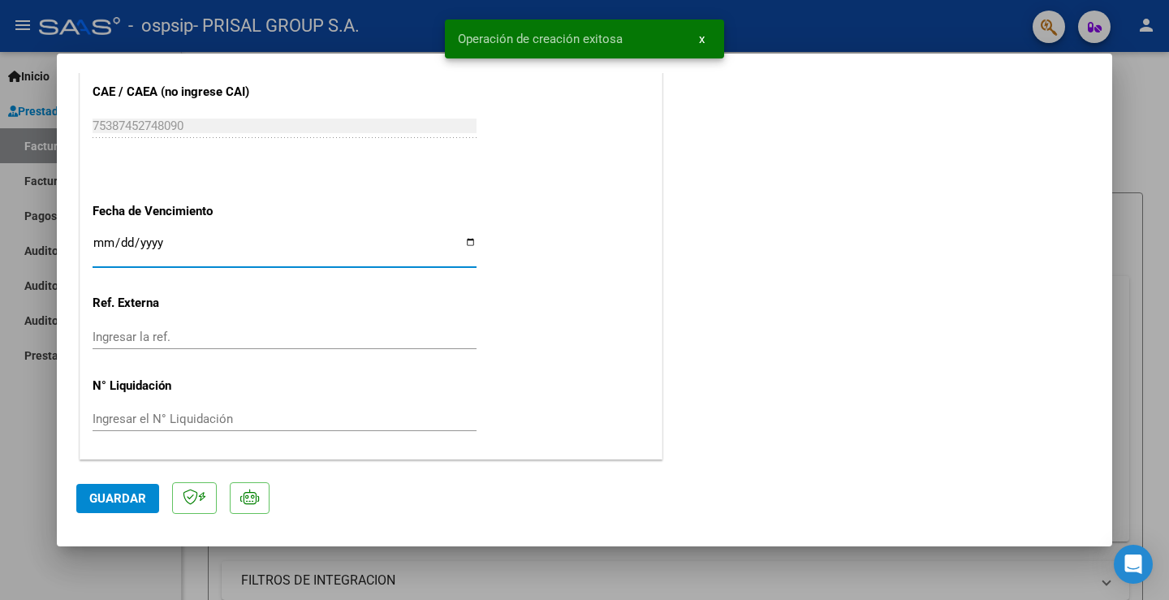
click at [104, 248] on input "Ingresar la fecha" at bounding box center [285, 249] width 384 height 26
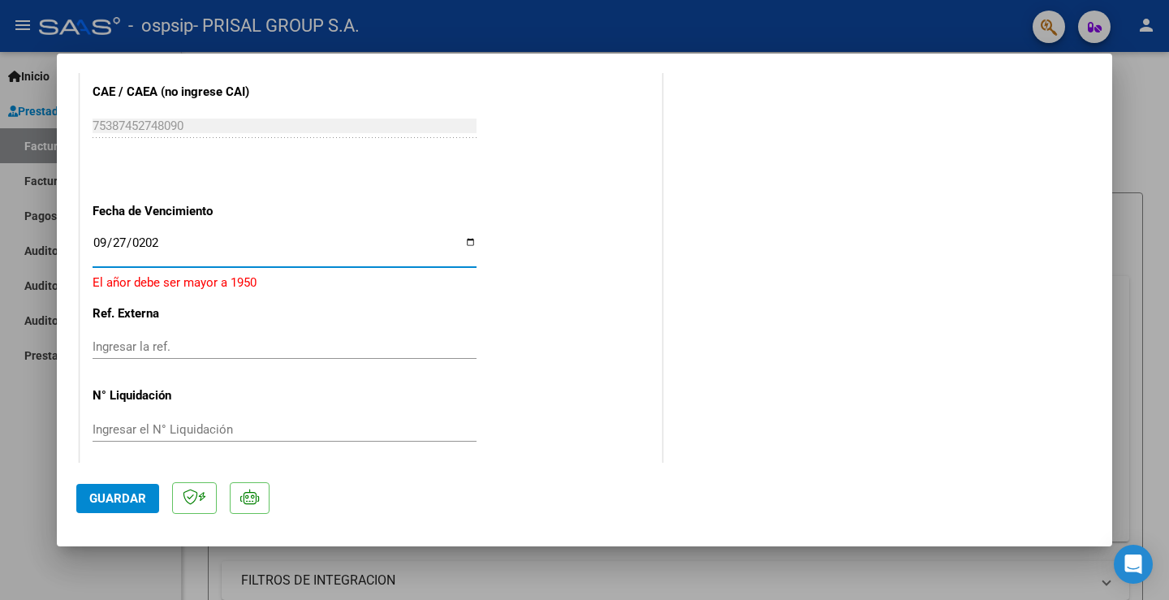
type input "[DATE]"
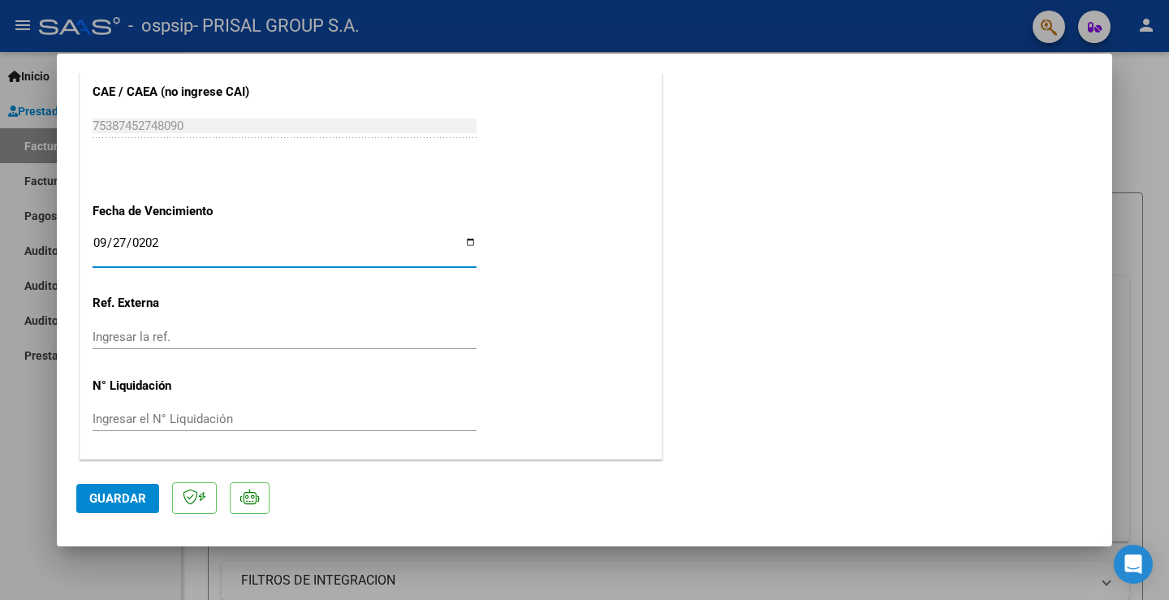
click at [135, 494] on span "Guardar" at bounding box center [117, 498] width 57 height 15
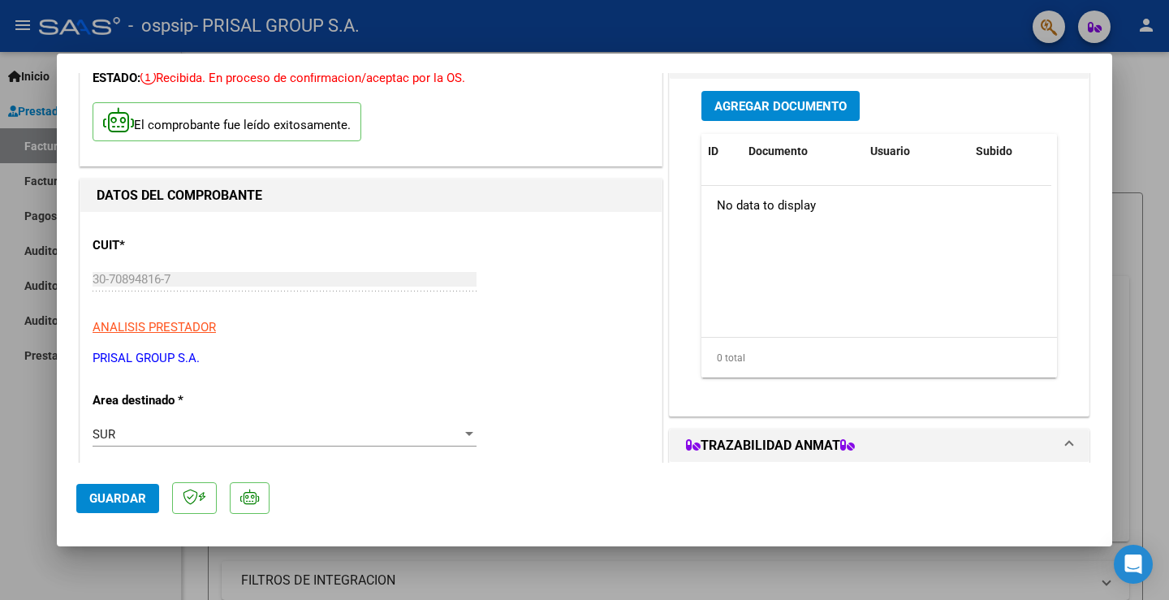
scroll to position [0, 0]
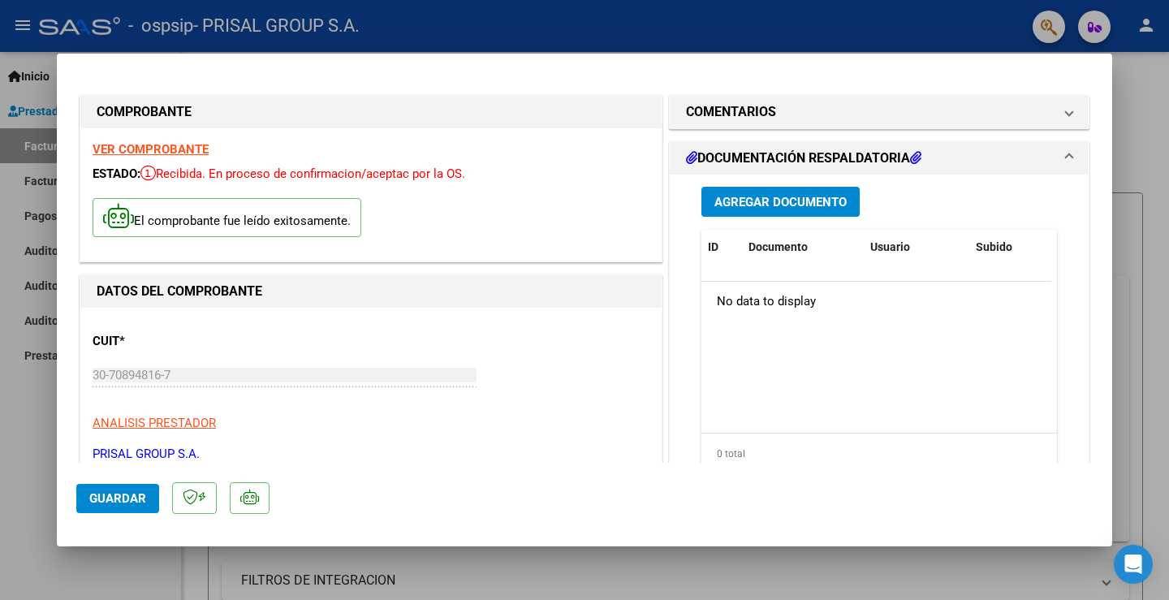
click at [826, 201] on span "Agregar Documento" at bounding box center [780, 202] width 132 height 15
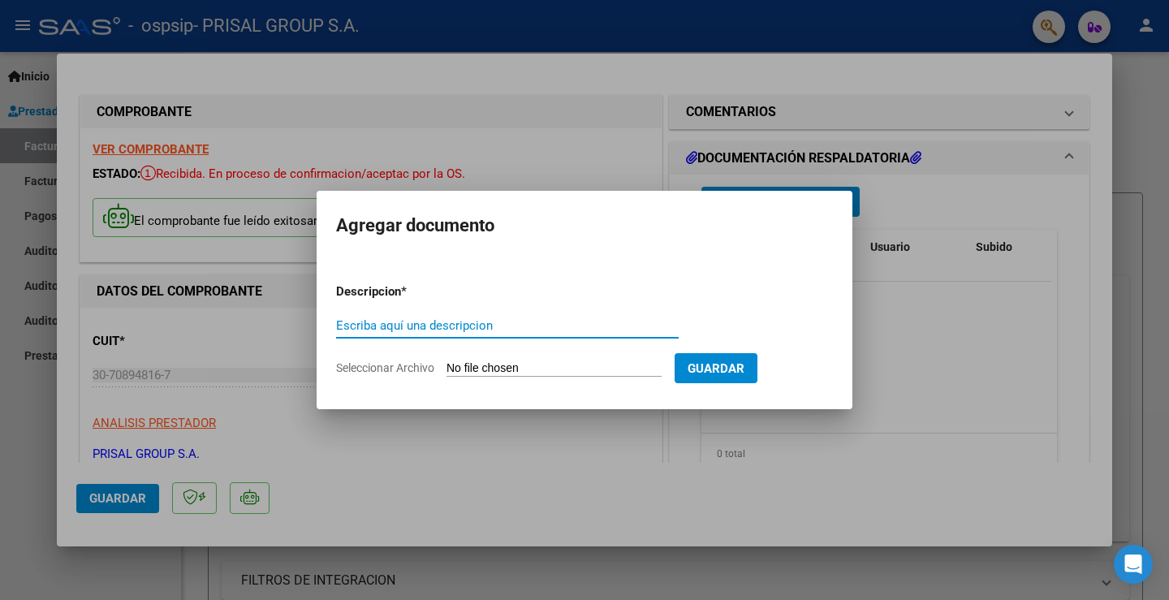
paste input "COMPLEMENTARIA FCEB-"
click at [522, 333] on div "COMPLEMENTARIA FCEB- Escriba aquí una descripcion" at bounding box center [507, 325] width 343 height 24
type input "COMPLEMENTARIA FCEB-37925"
click at [514, 373] on input "Seleccionar Archivo" at bounding box center [554, 368] width 215 height 15
type input "C:\fakepath\COMPLEMENTARIA FCEB-37925.pdf"
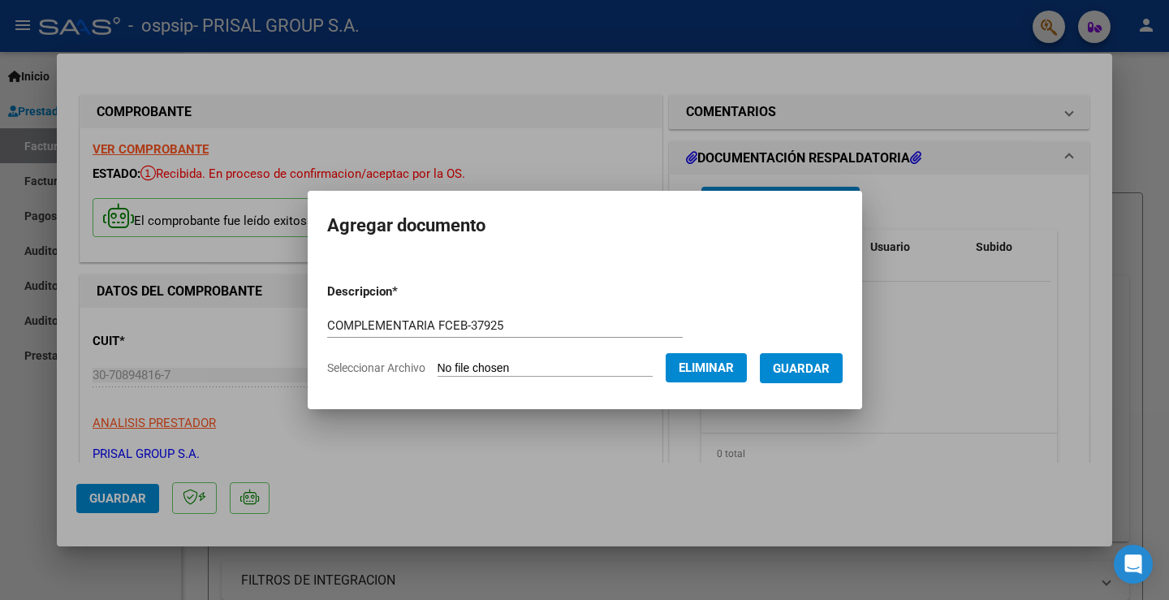
click at [840, 358] on button "Guardar" at bounding box center [801, 368] width 83 height 30
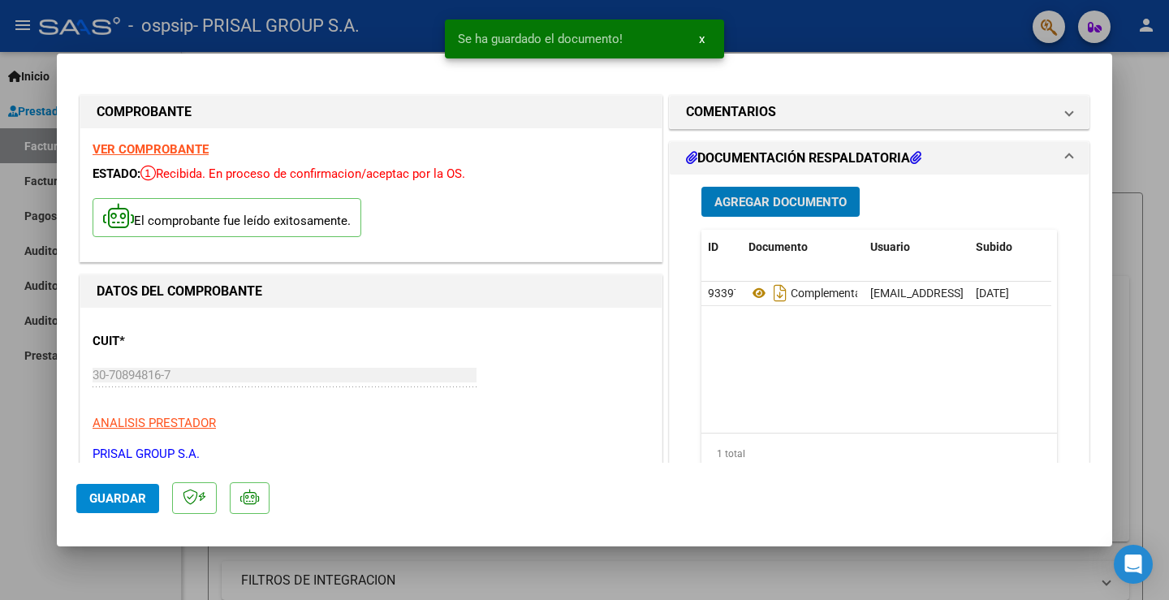
click at [119, 504] on span "Guardar" at bounding box center [117, 498] width 57 height 15
click at [0, 479] on div at bounding box center [584, 300] width 1169 height 600
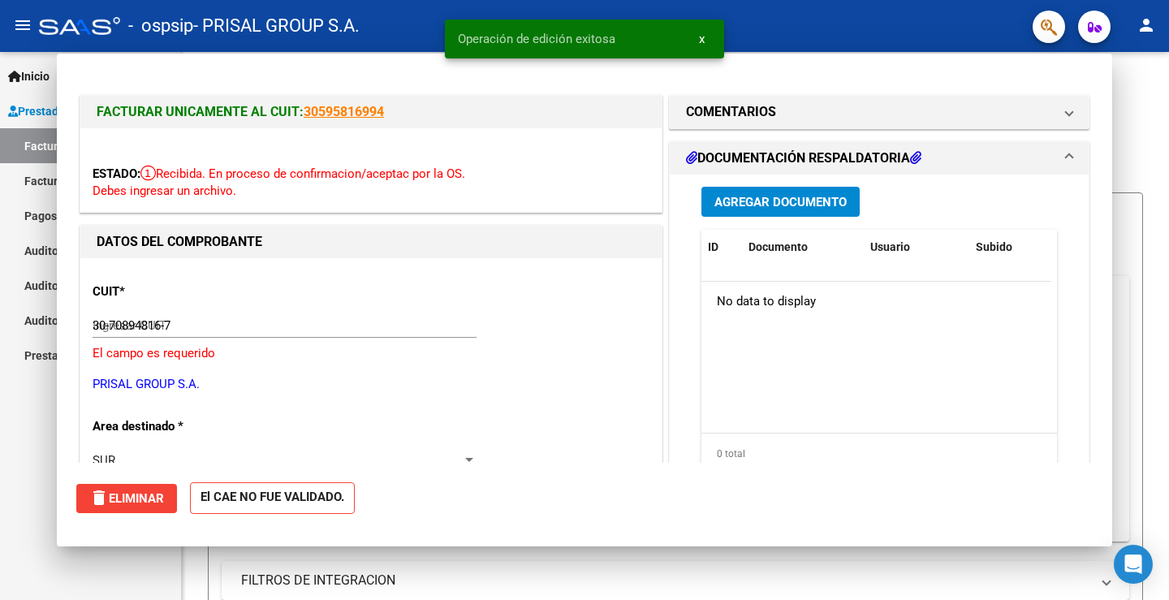
type input "$ 0,00"
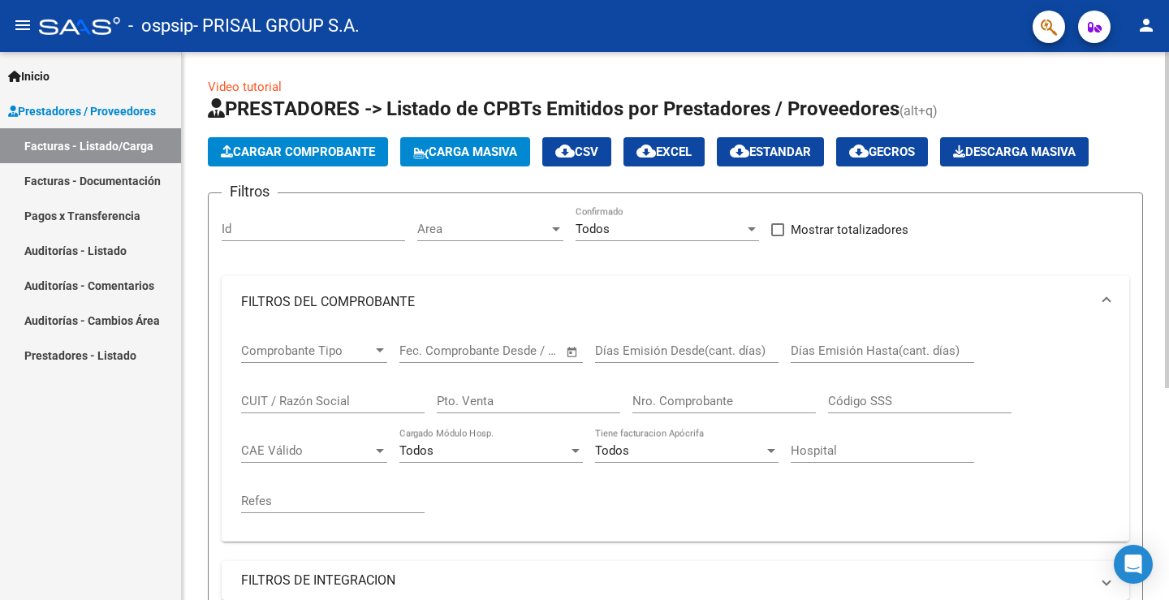
click at [348, 146] on span "Cargar Comprobante" at bounding box center [298, 152] width 154 height 15
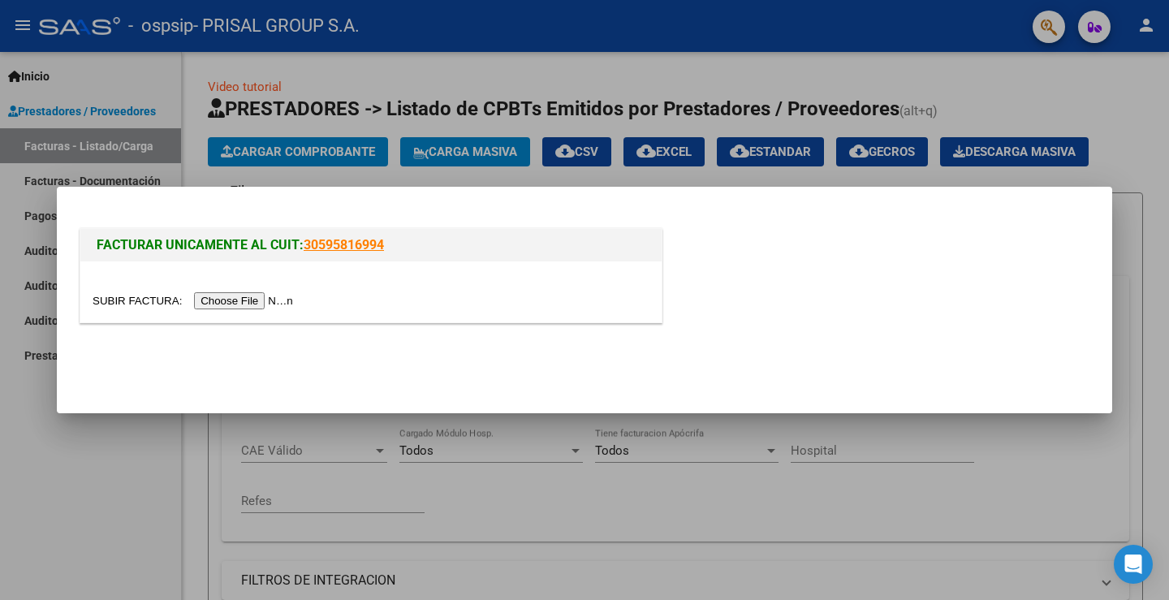
click at [269, 294] on input "file" at bounding box center [195, 300] width 205 height 17
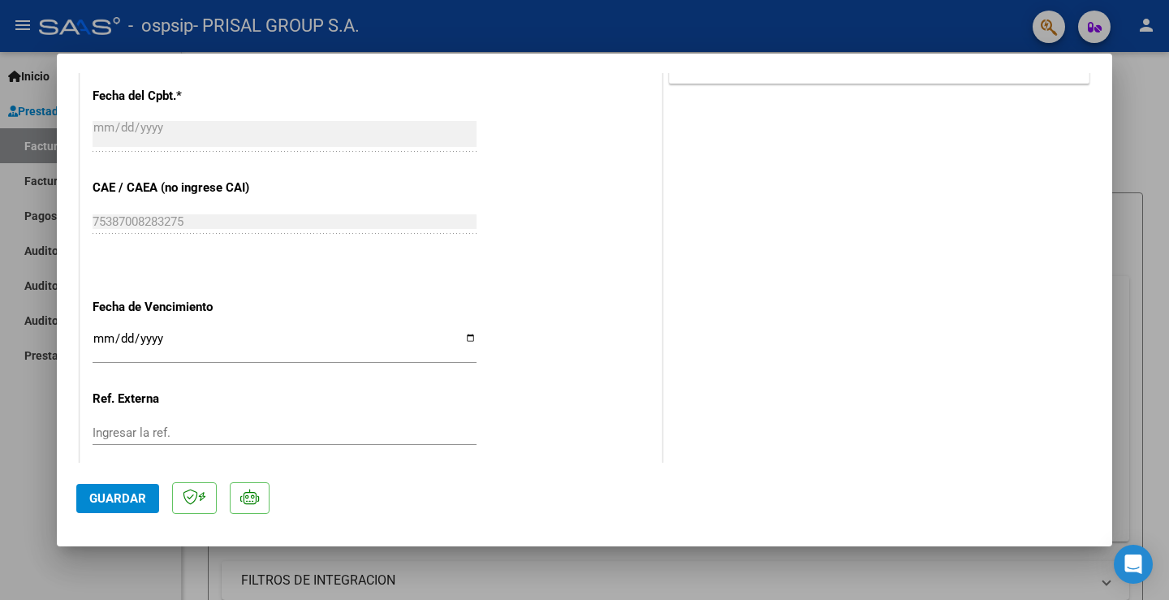
scroll to position [908, 0]
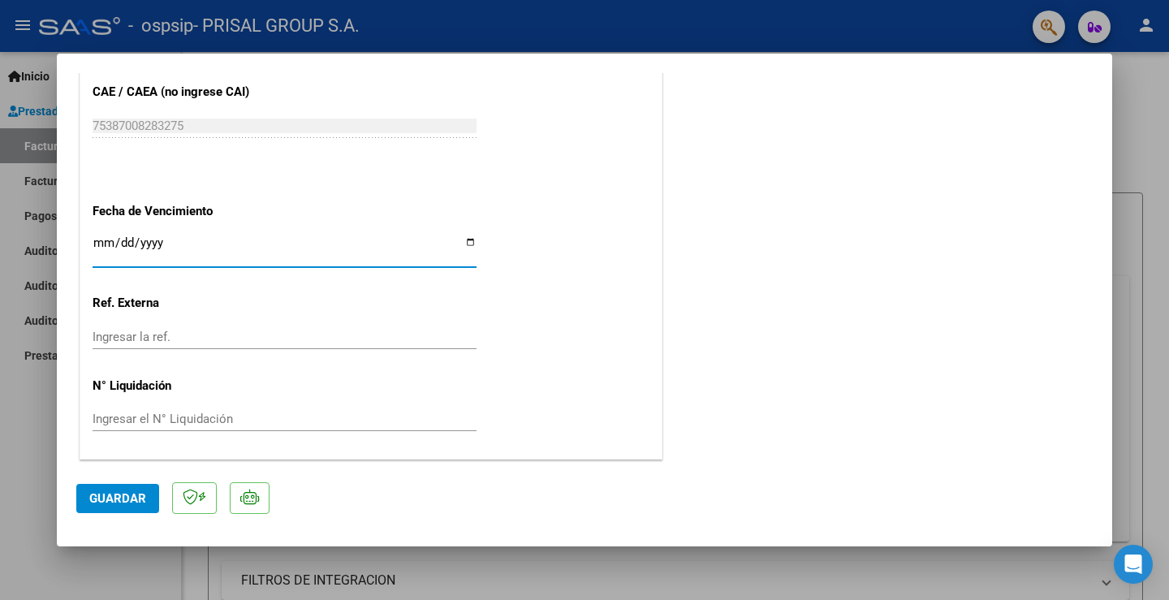
click at [105, 242] on input "Ingresar la fecha" at bounding box center [285, 249] width 384 height 26
type input "[DATE]"
click at [128, 502] on span "Guardar" at bounding box center [117, 498] width 57 height 15
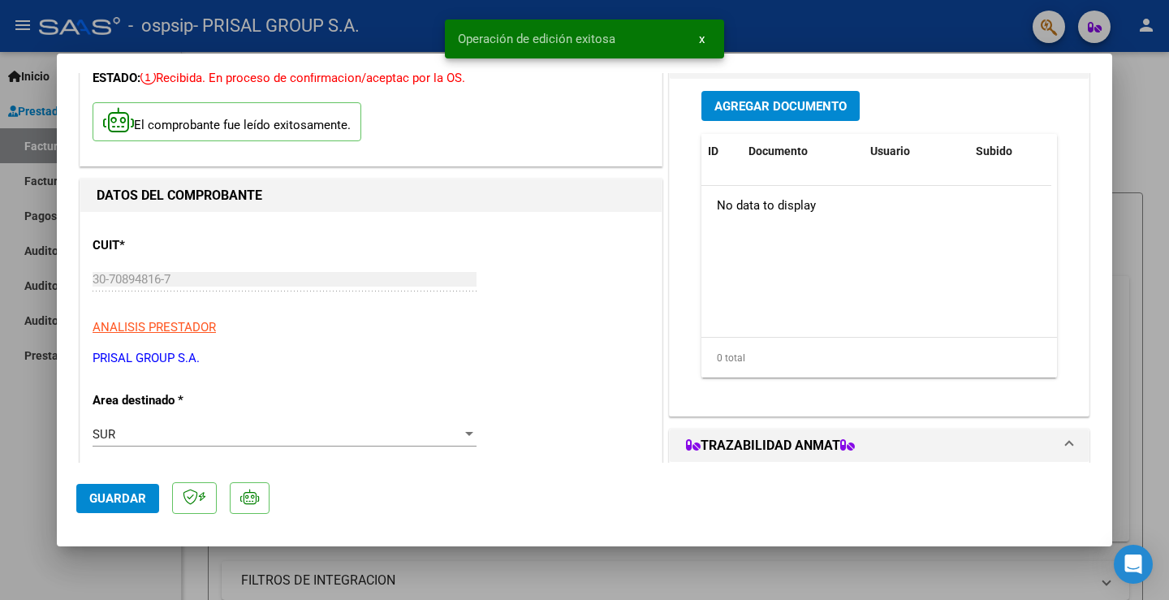
scroll to position [0, 0]
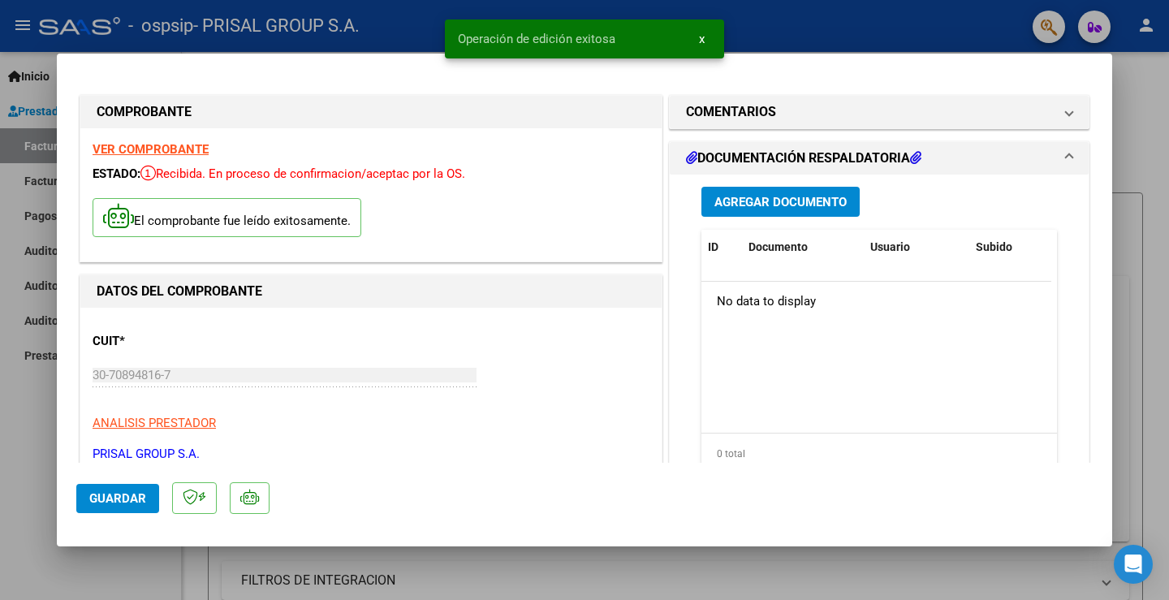
click at [783, 209] on button "Agregar Documento" at bounding box center [781, 202] width 158 height 30
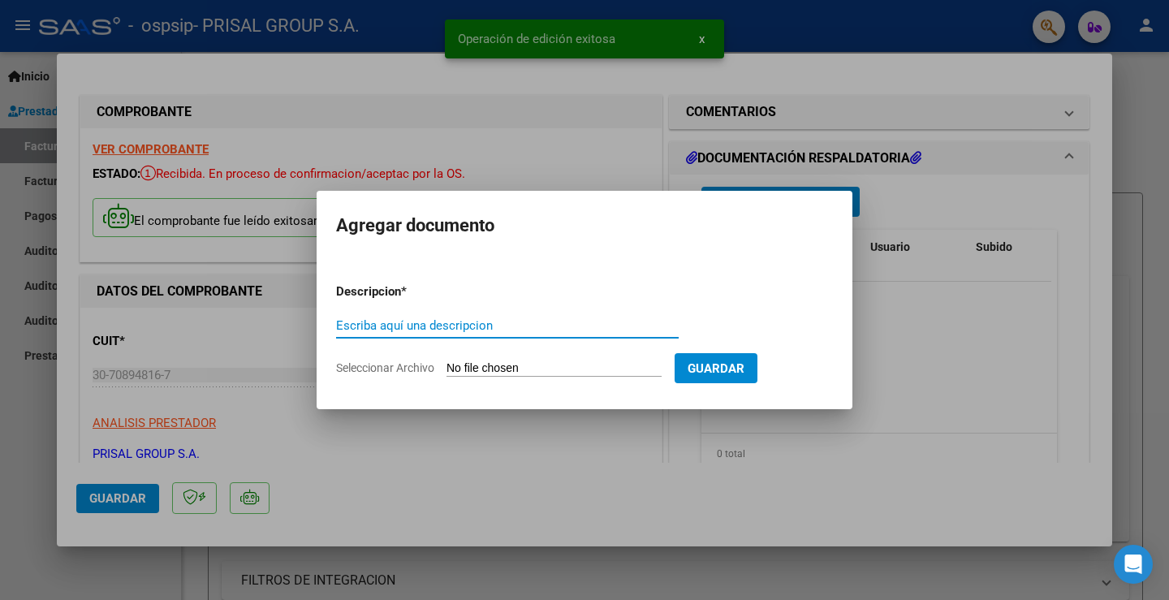
paste input "COMPLEMENTARIA FCEB-"
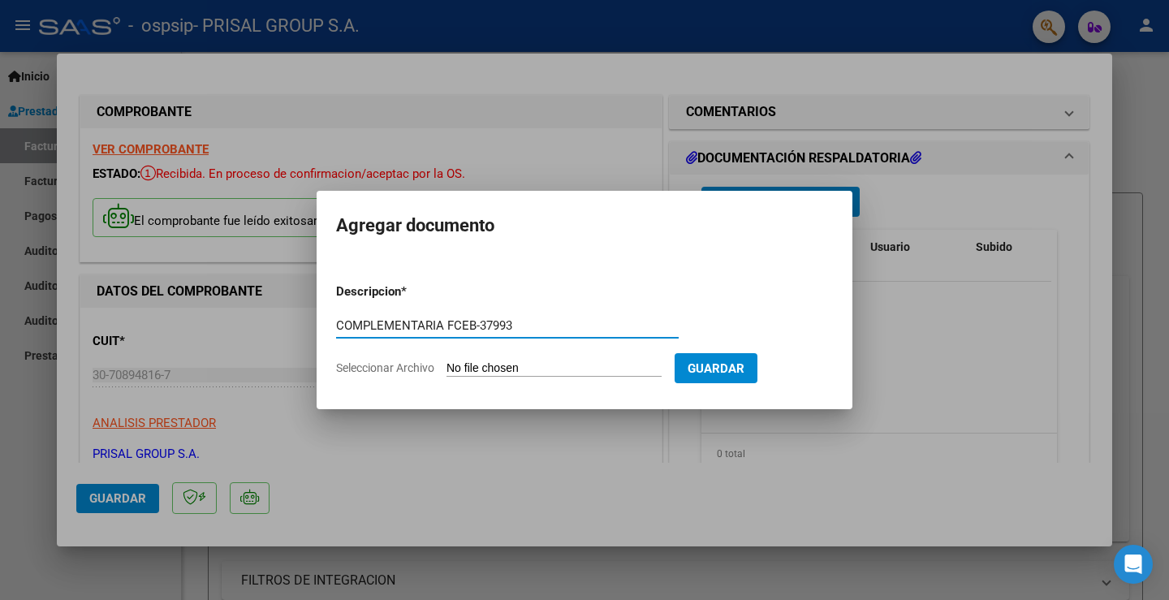
type input "COMPLEMENTARIA FCEB-37993"
click at [570, 362] on input "Seleccionar Archivo" at bounding box center [554, 368] width 215 height 15
type input "C:\fakepath\COMPLEMENTARIA FCEB-37993.pdf"
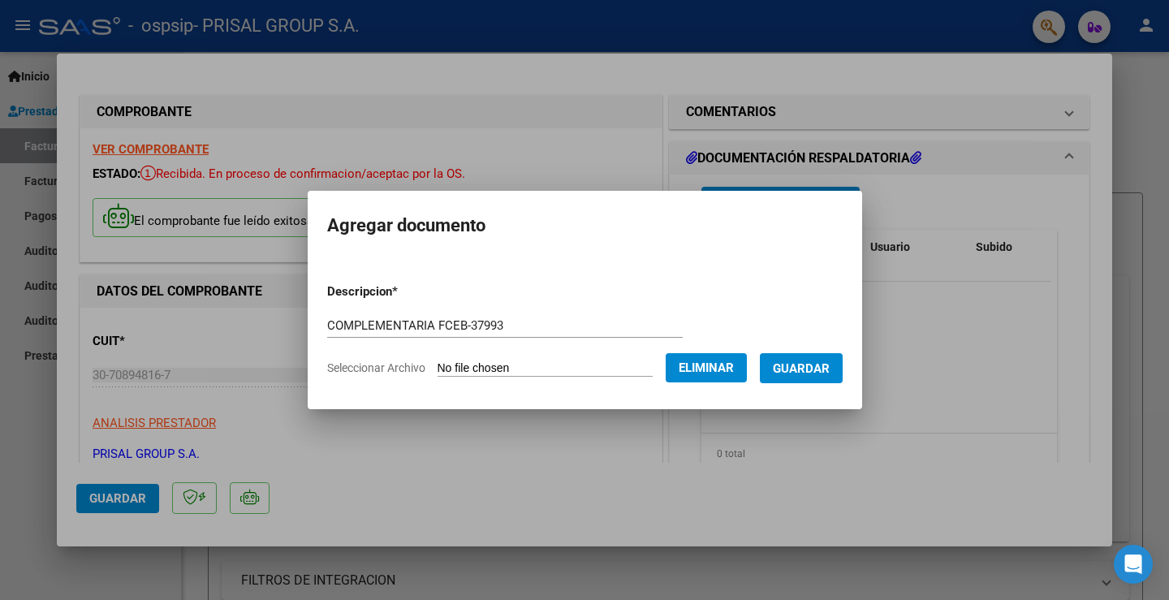
click at [824, 355] on button "Guardar" at bounding box center [801, 368] width 83 height 30
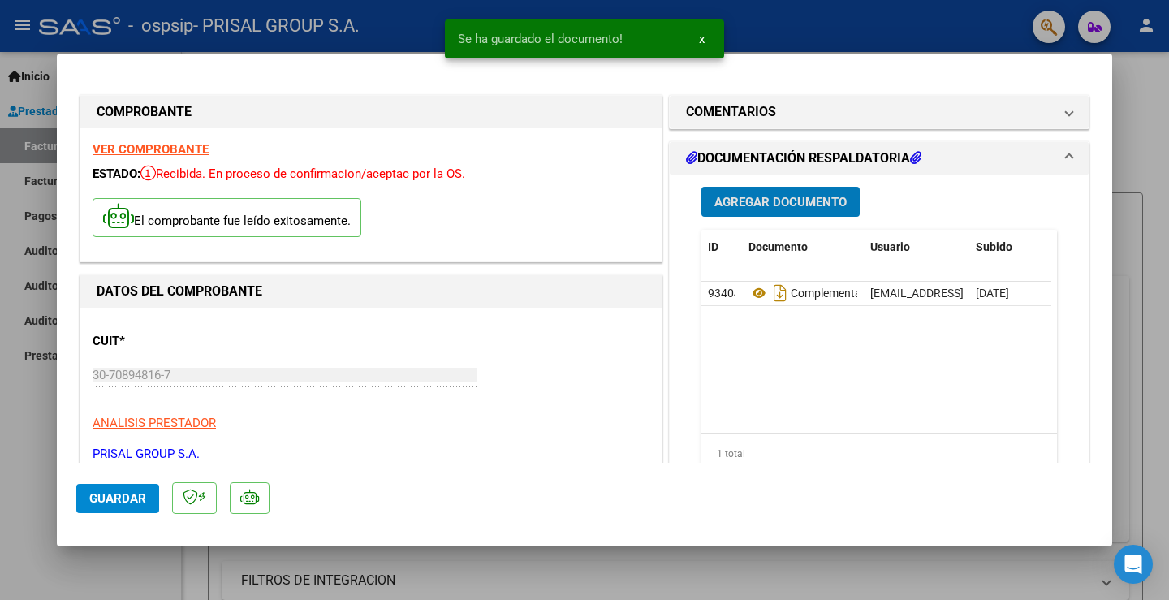
click at [134, 491] on span "Guardar" at bounding box center [117, 498] width 57 height 15
click at [13, 406] on div at bounding box center [584, 300] width 1169 height 600
type input "$ 0,00"
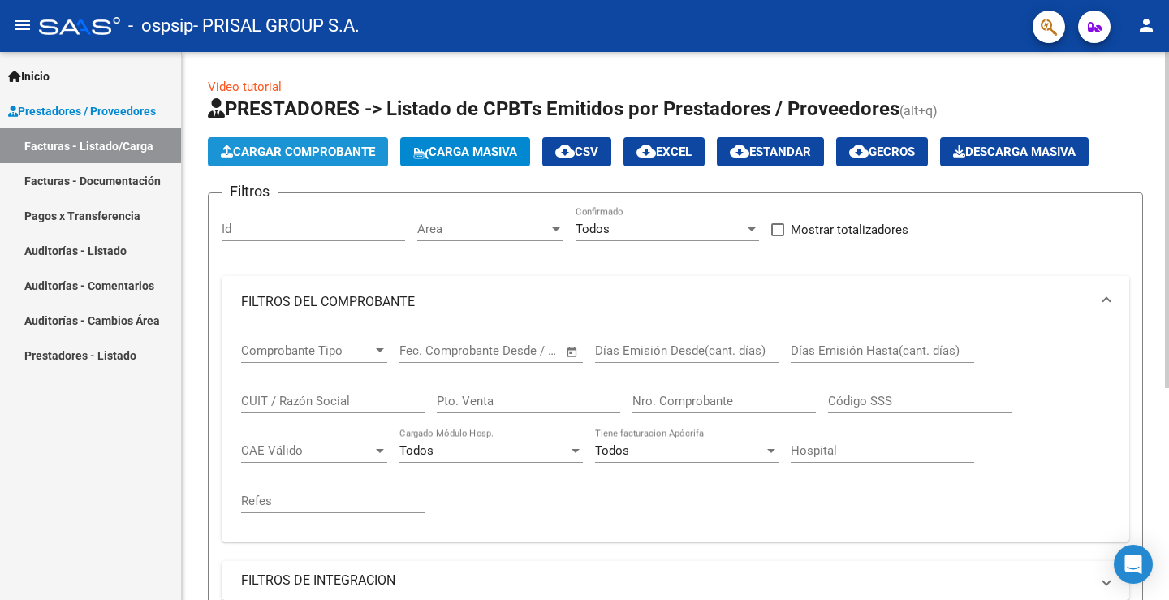
click at [355, 150] on span "Cargar Comprobante" at bounding box center [298, 152] width 154 height 15
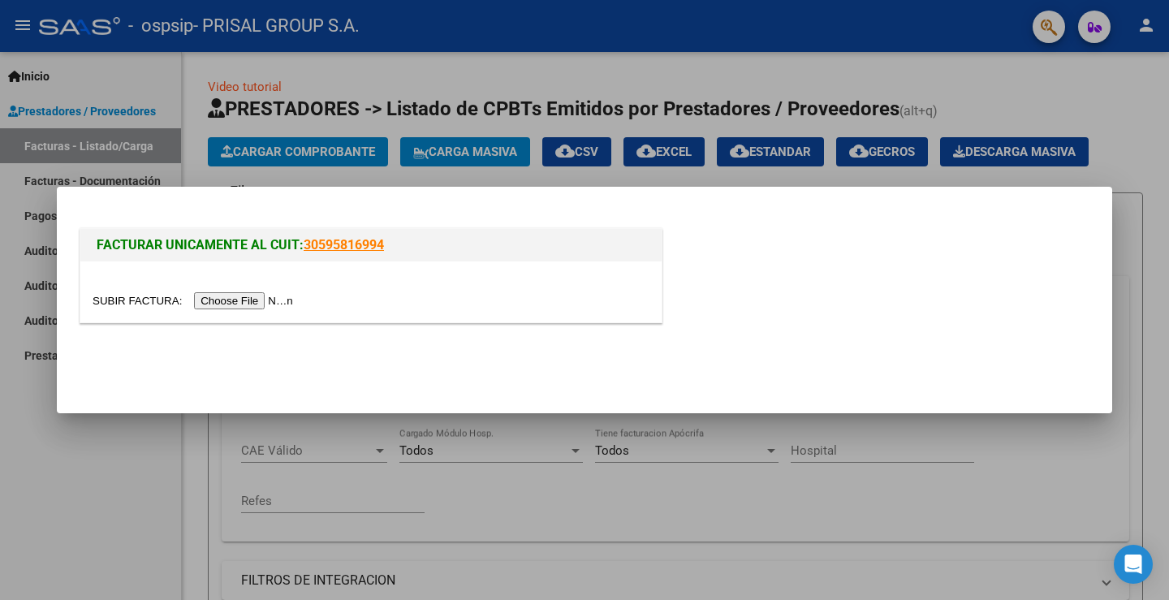
click at [286, 294] on input "file" at bounding box center [195, 300] width 205 height 17
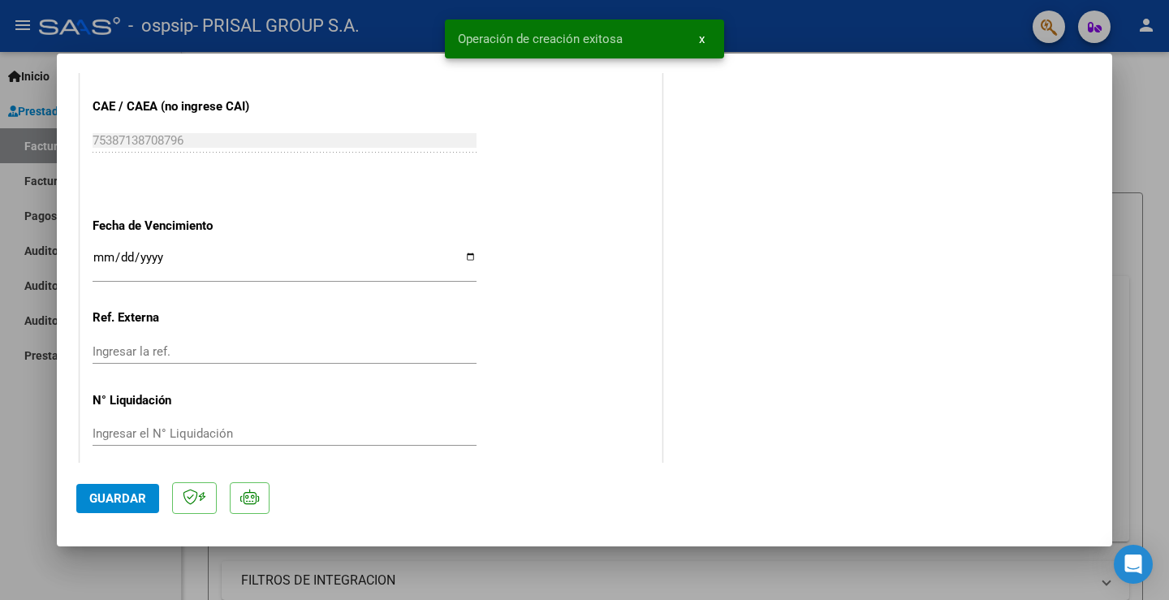
scroll to position [908, 0]
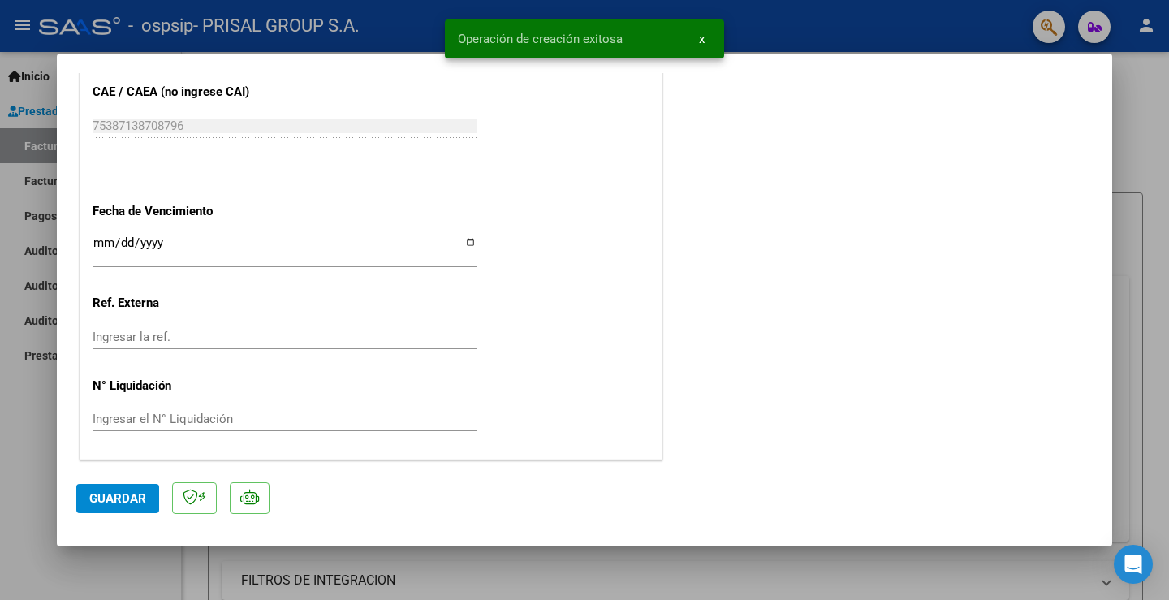
click at [102, 240] on input "Ingresar la fecha" at bounding box center [285, 249] width 384 height 26
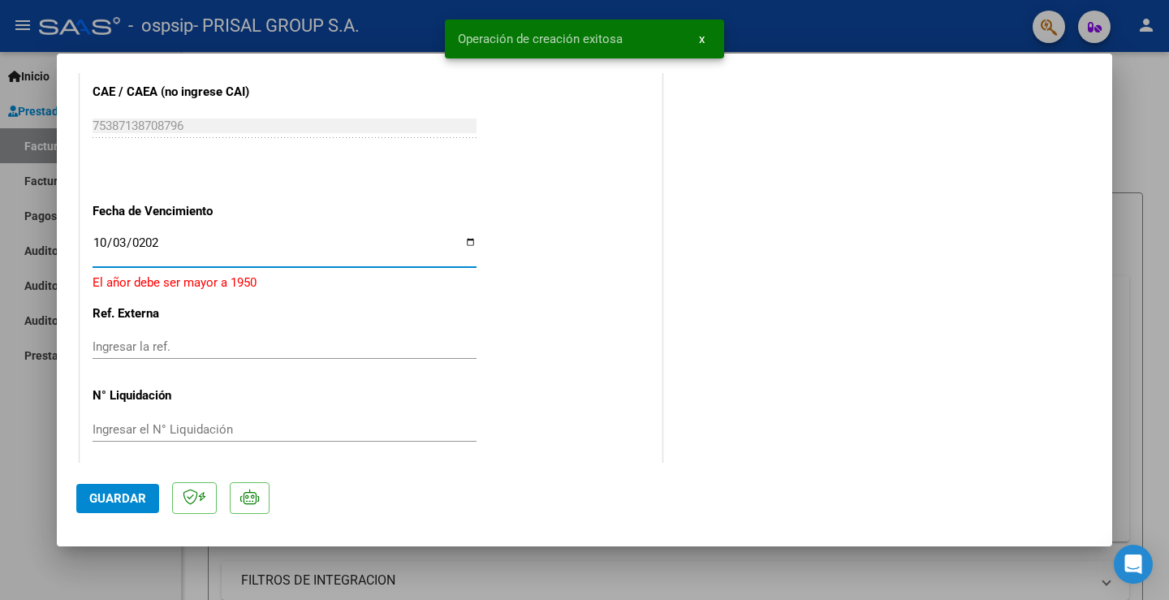
type input "[DATE]"
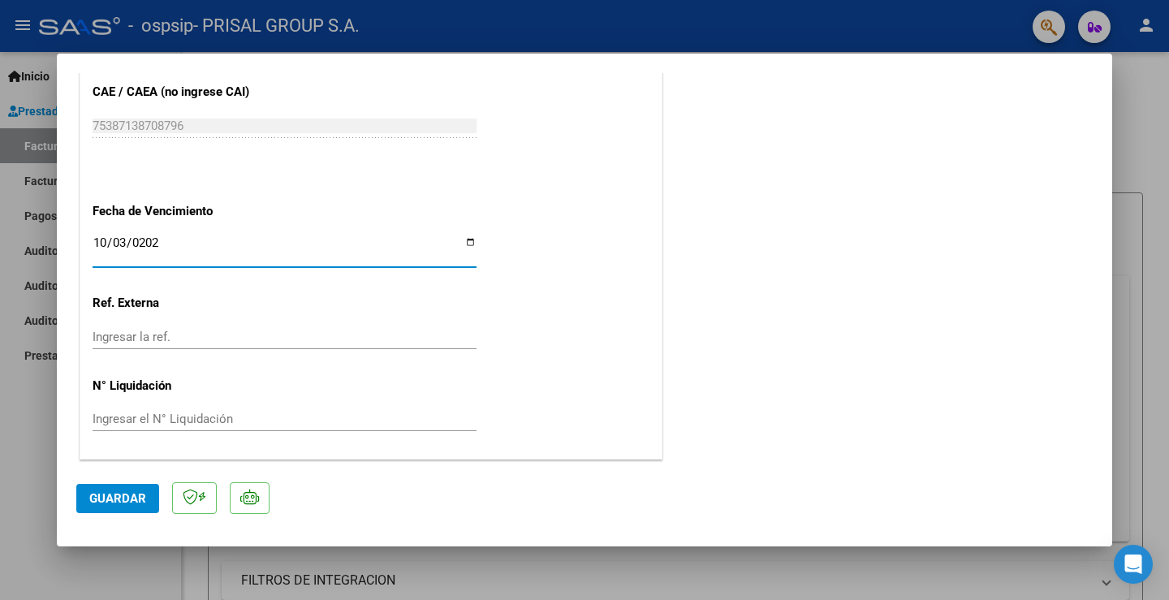
click at [136, 495] on span "Guardar" at bounding box center [117, 498] width 57 height 15
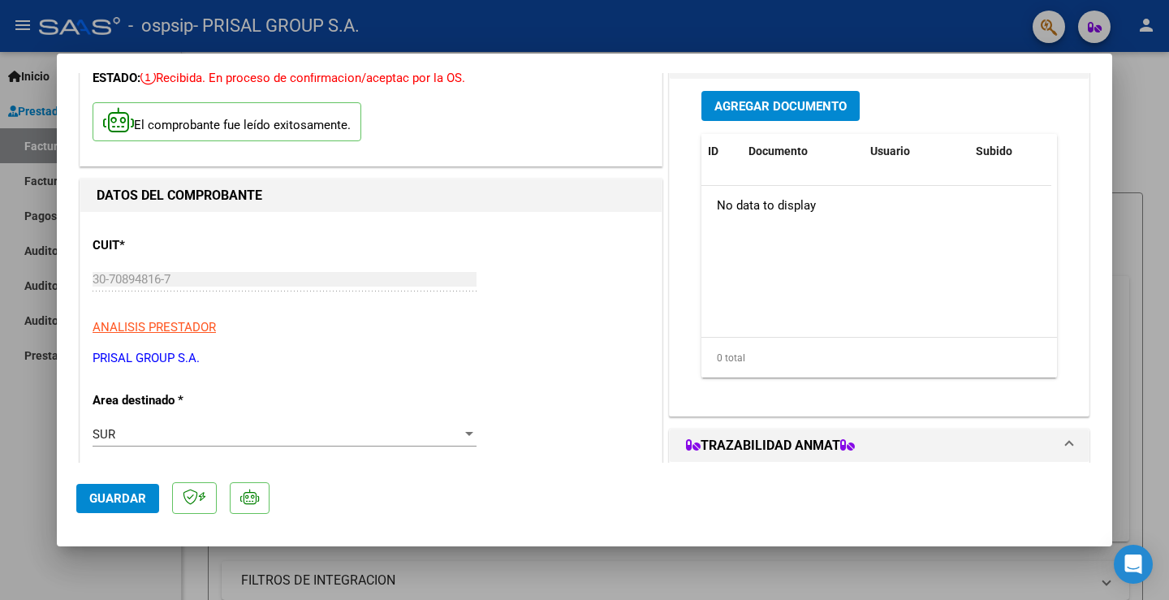
scroll to position [0, 0]
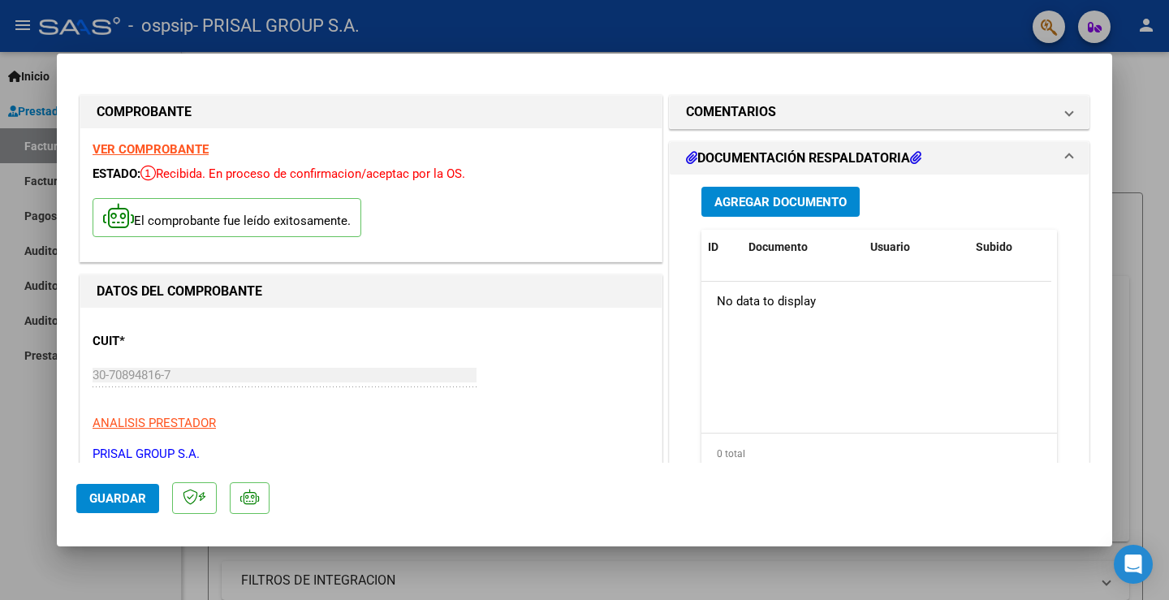
click at [790, 203] on span "Agregar Documento" at bounding box center [780, 202] width 132 height 15
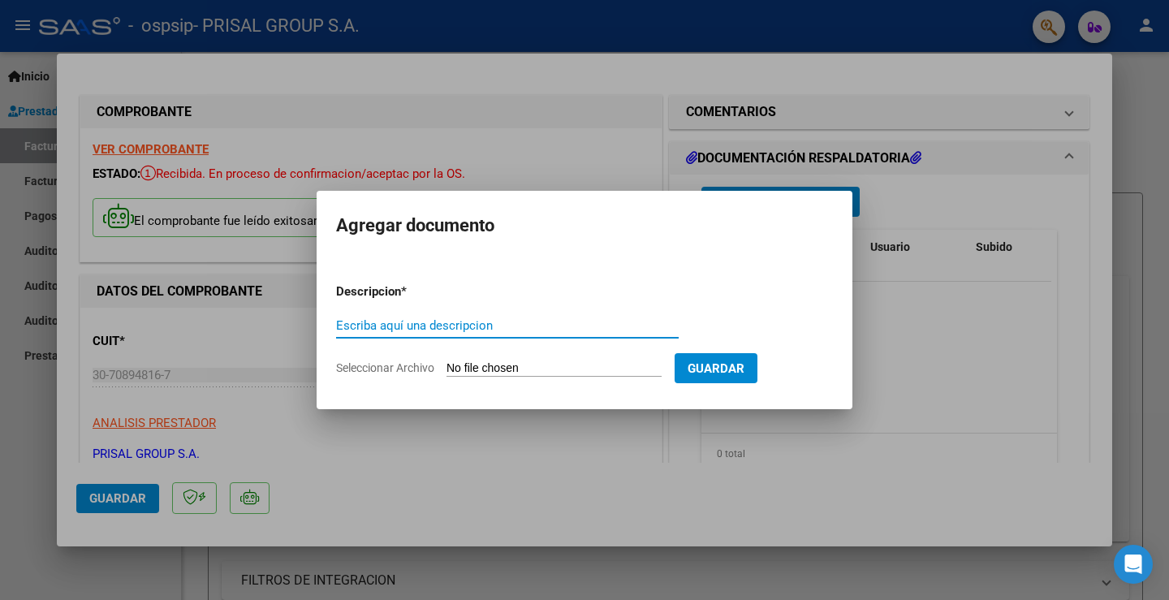
paste input "COMPLEMENTARIA FCEB-"
type input "COMPLEMENTARIA FCEB-38030"
